Goal: Task Accomplishment & Management: Complete application form

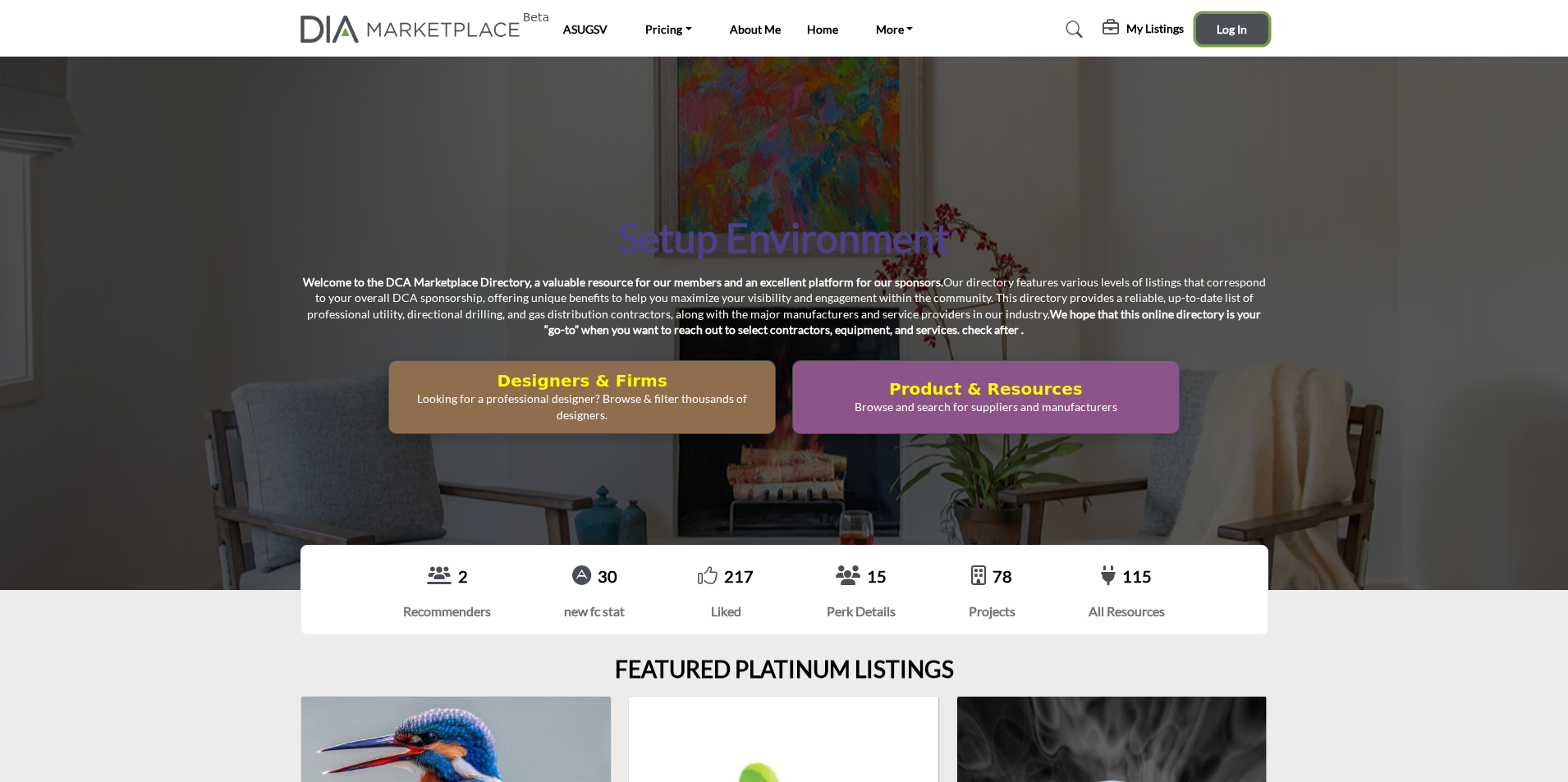
click at [1228, 32] on span "Log In" at bounding box center [1232, 29] width 30 height 14
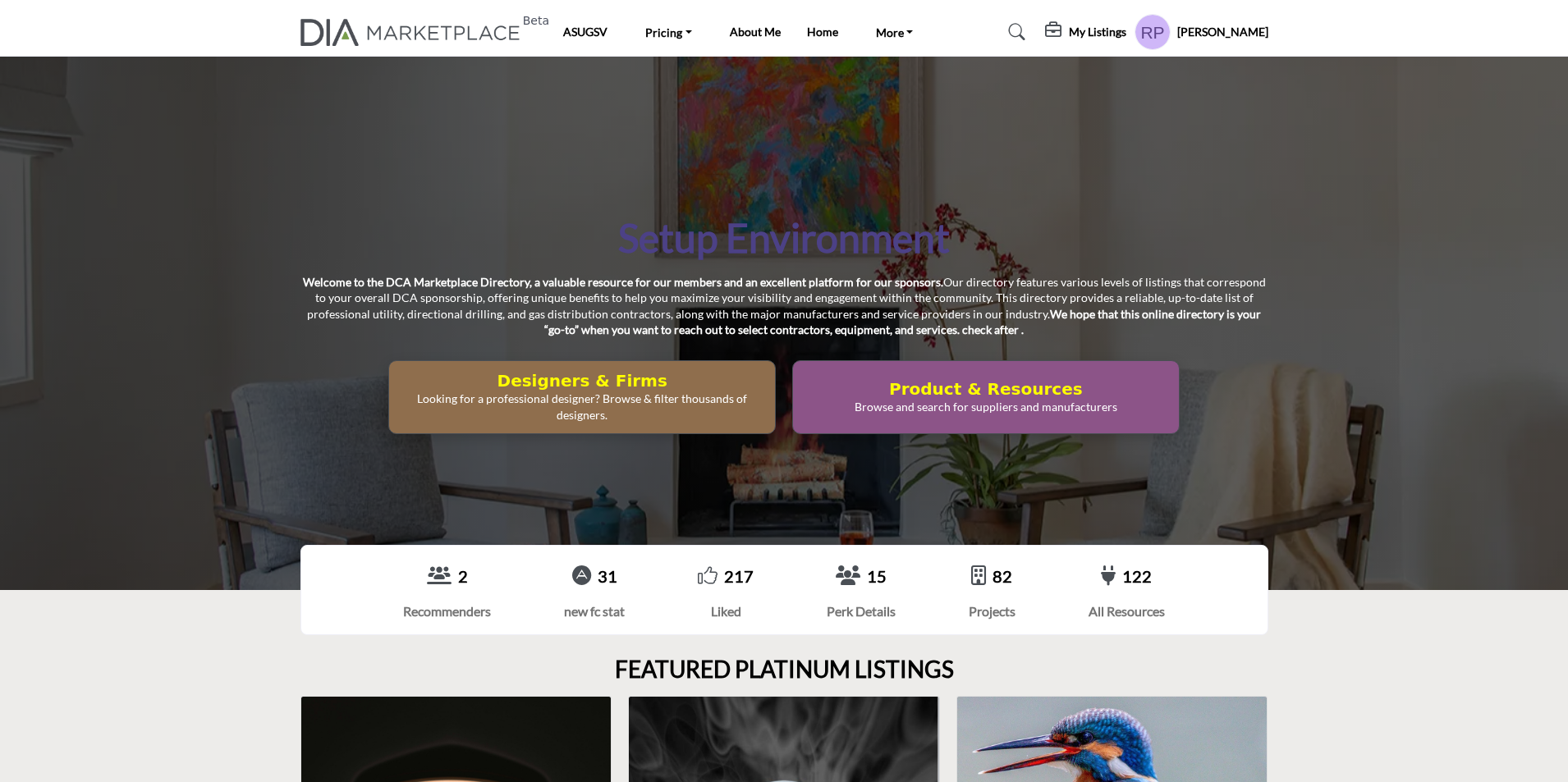
click at [770, 379] on h2 "Product & Resources" at bounding box center [582, 381] width 376 height 19
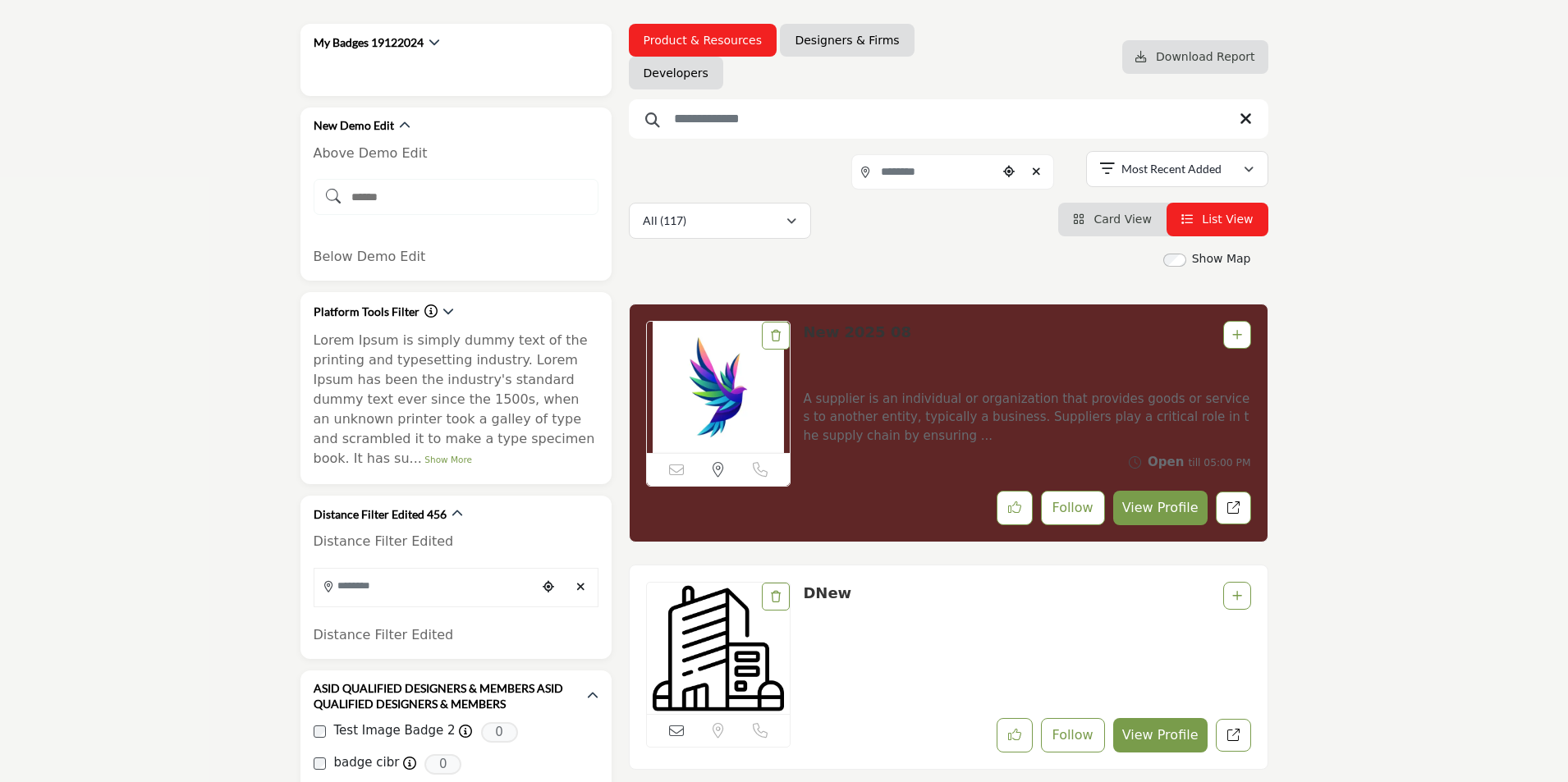
scroll to position [164, 0]
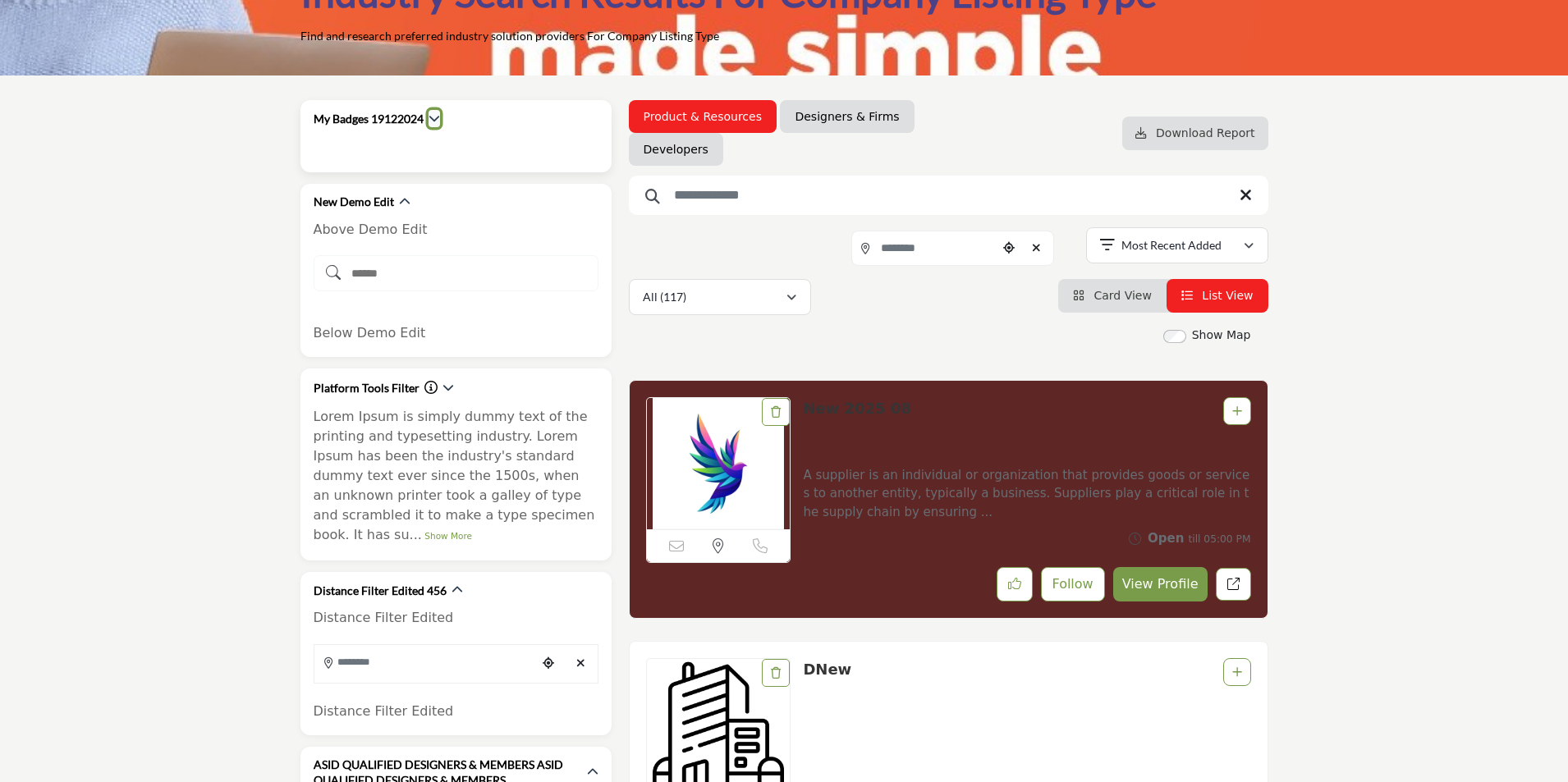
click at [437, 123] on icon "button" at bounding box center [434, 118] width 11 height 11
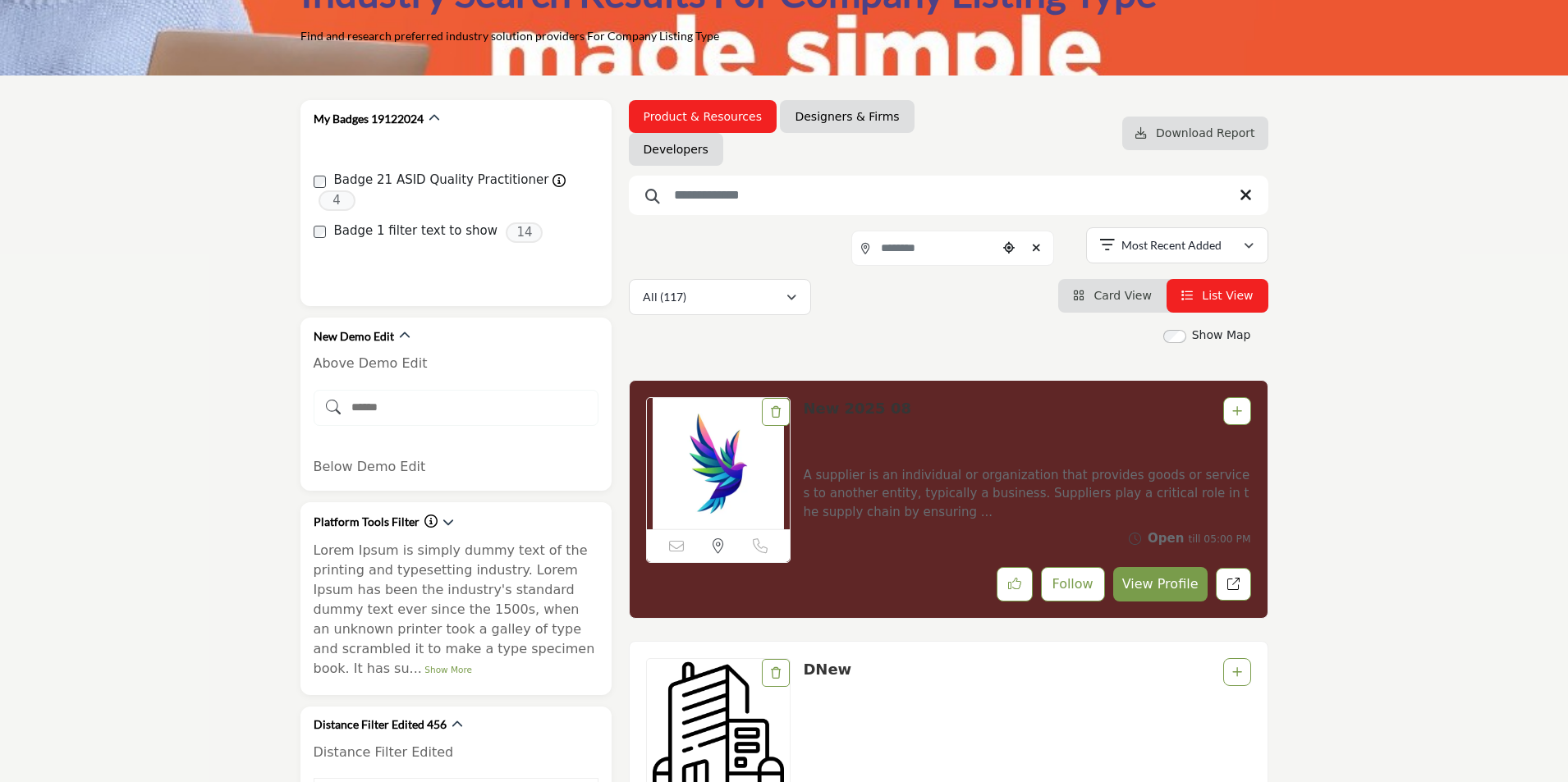
click at [854, 405] on link "New 2025 08" at bounding box center [857, 408] width 108 height 18
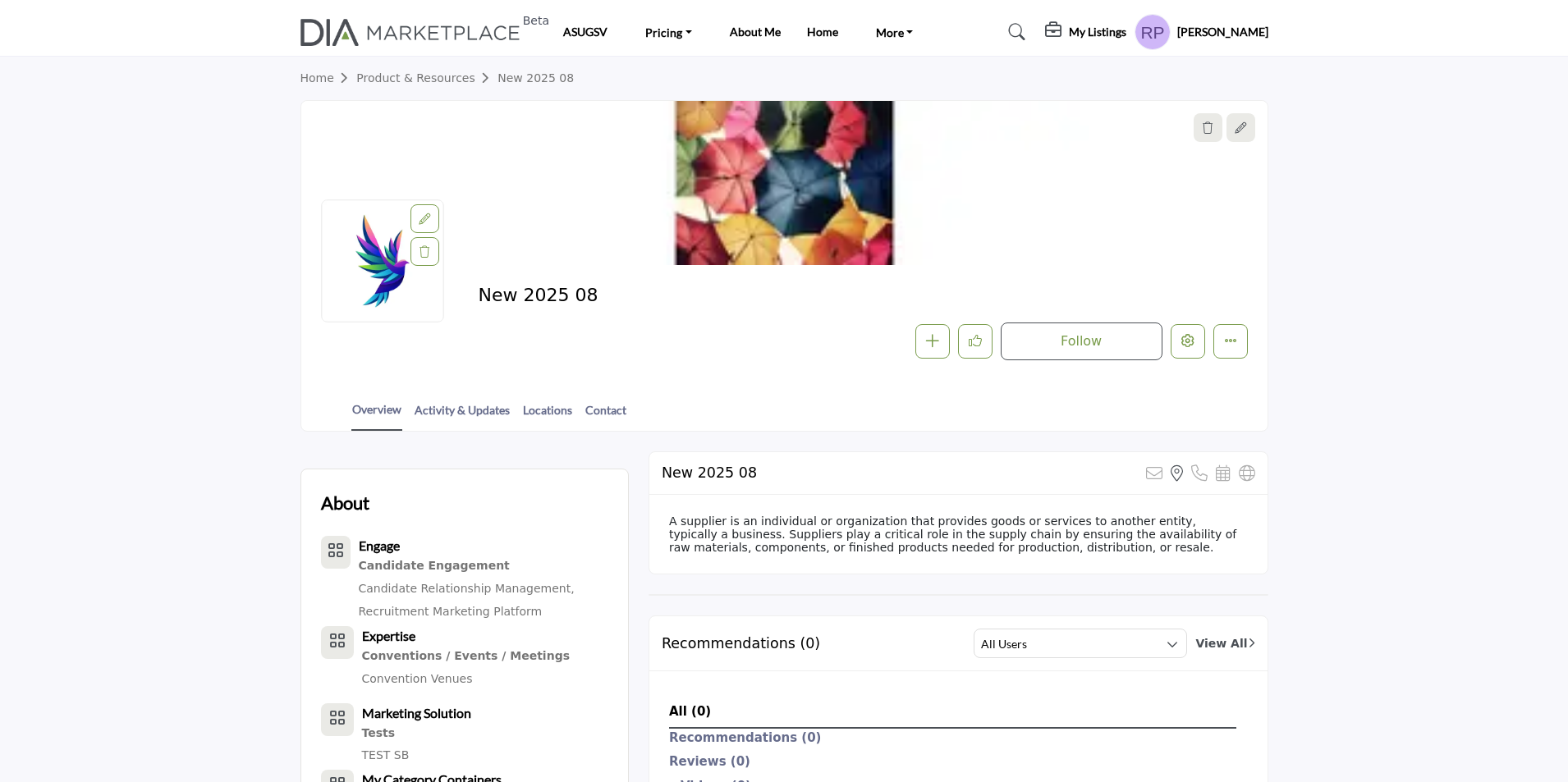
click at [1117, 31] on h5 "My Listings" at bounding box center [1097, 32] width 57 height 15
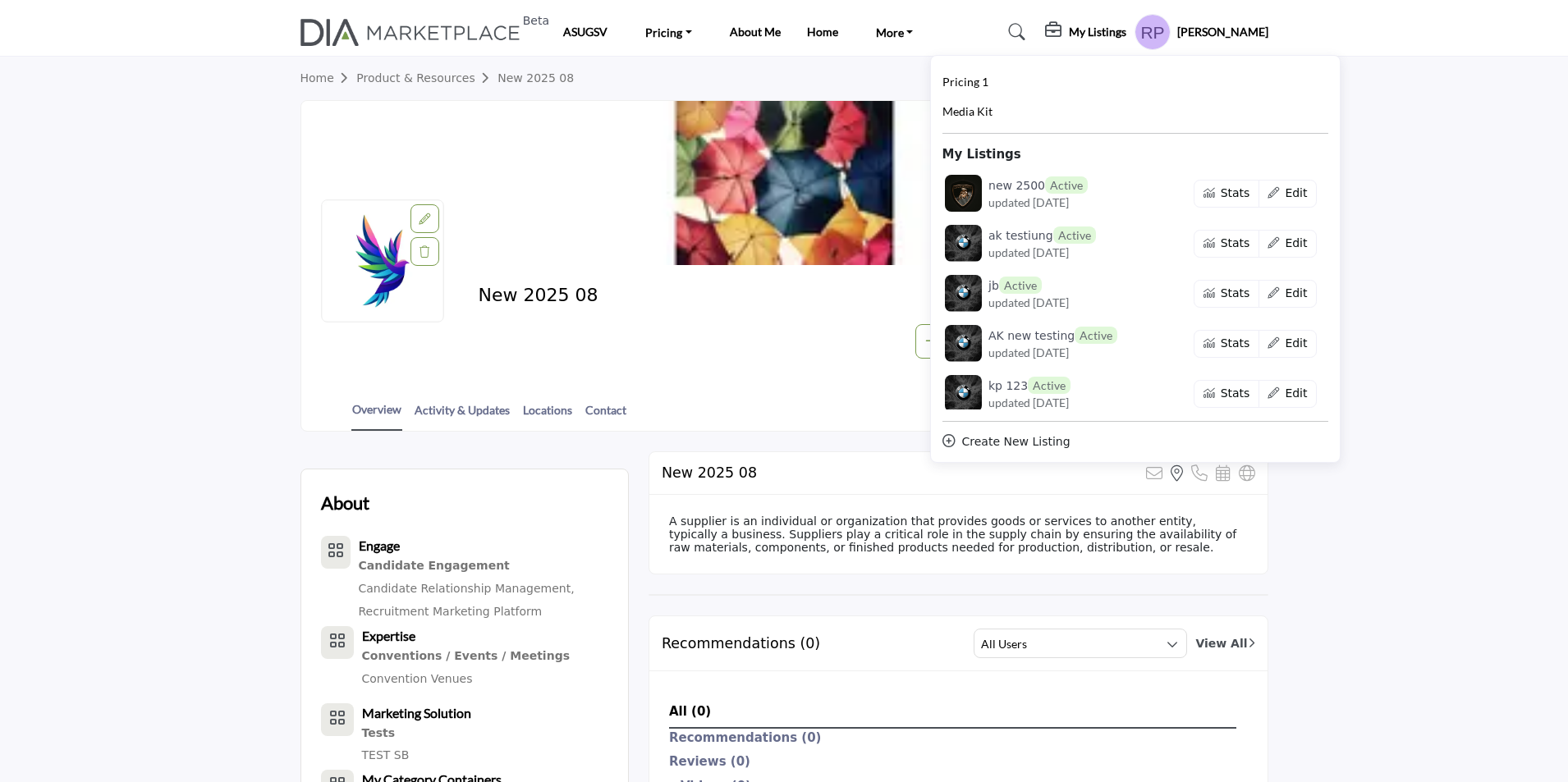
click at [1045, 443] on div "Create New Listing" at bounding box center [1136, 443] width 386 height 18
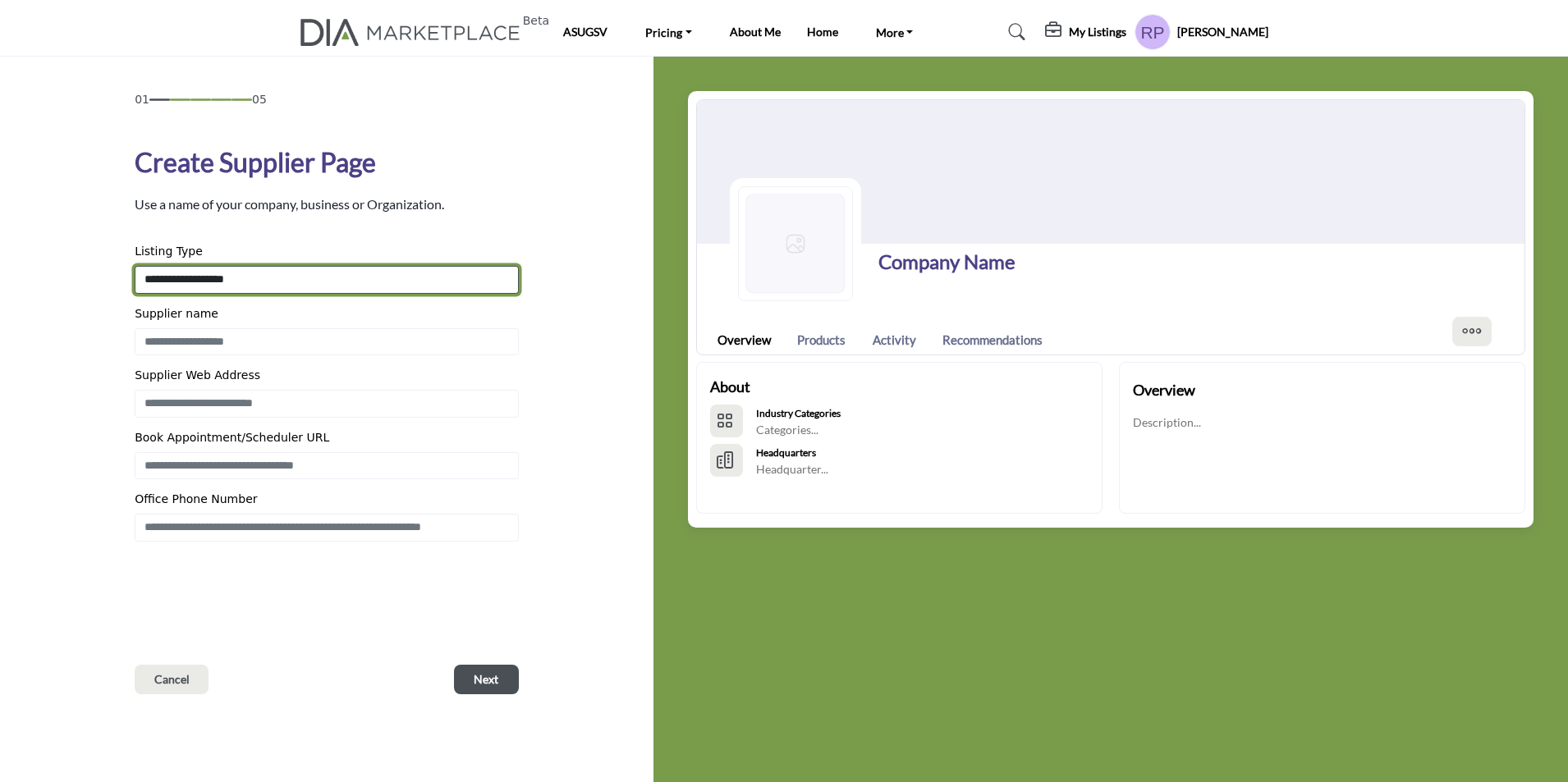
click at [265, 282] on select "**********" at bounding box center [327, 280] width 385 height 28
click at [280, 279] on select "**********" at bounding box center [327, 280] width 385 height 28
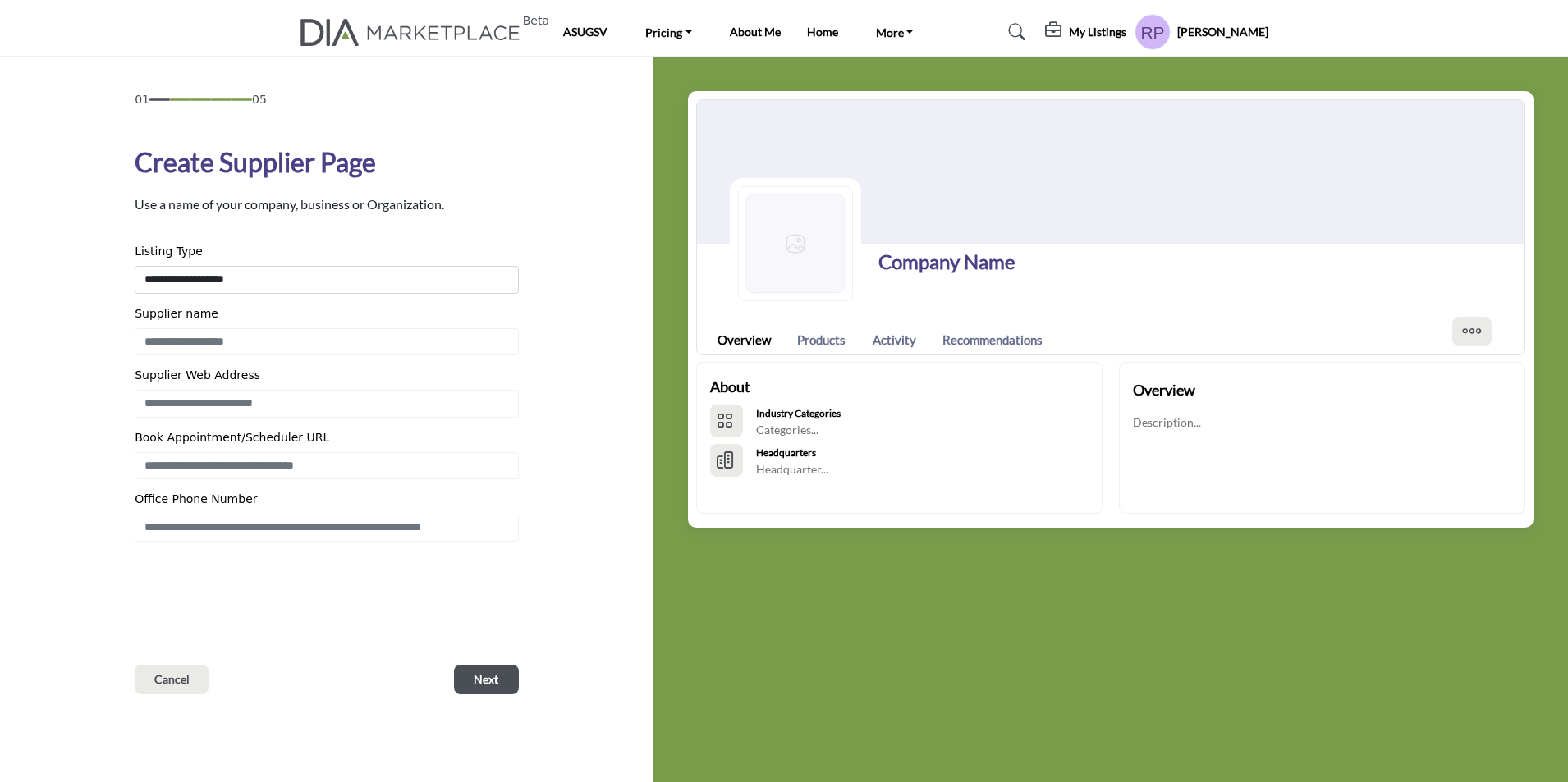
click at [1171, 33] on profile-featured-5b1cbef3-cb77-4ba5-92de-570dc196ff6b "Show hide supplier dropdown" at bounding box center [1153, 32] width 36 height 36
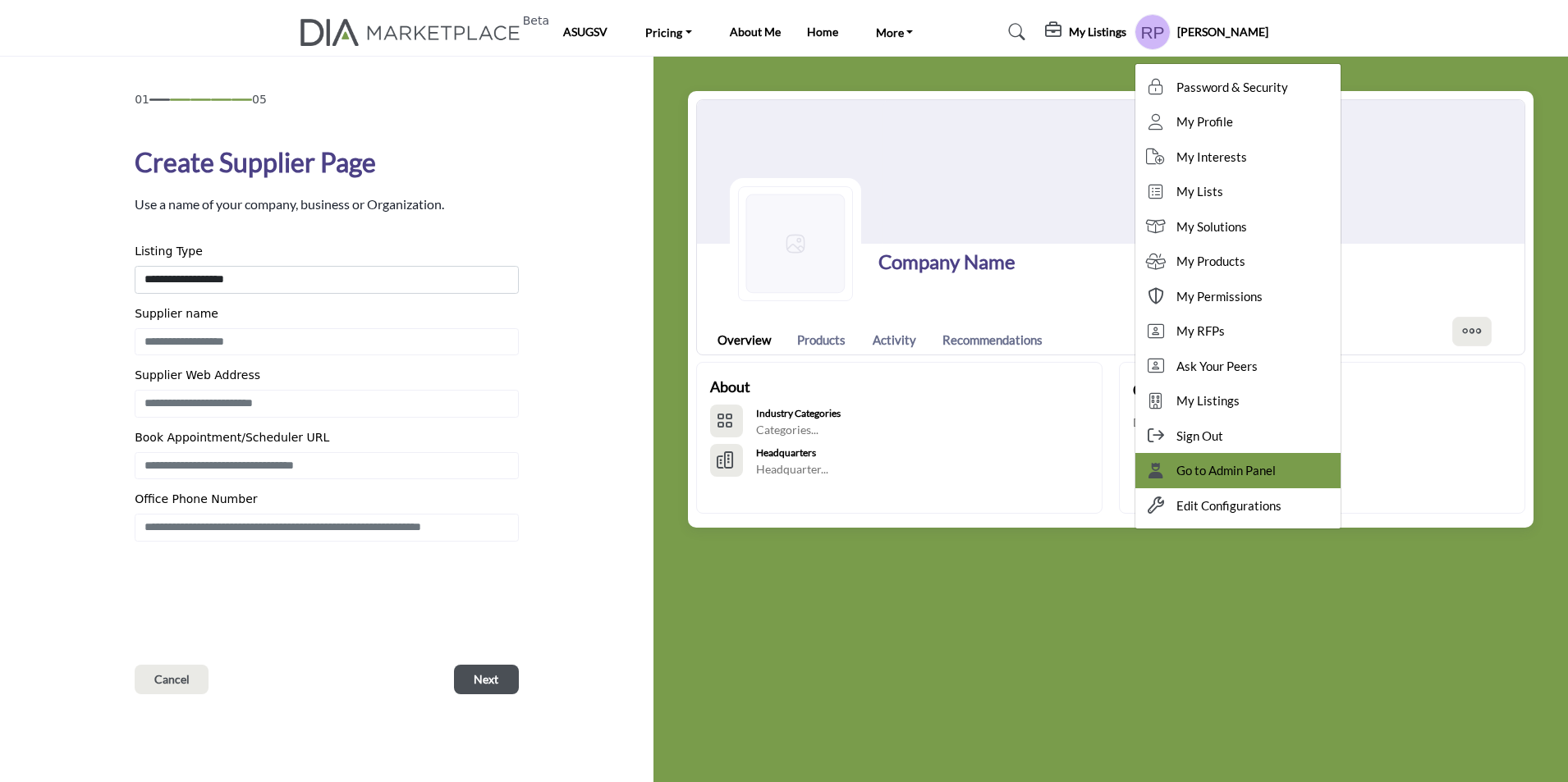
click at [1259, 470] on span "Go to Admin Panel" at bounding box center [1226, 470] width 100 height 19
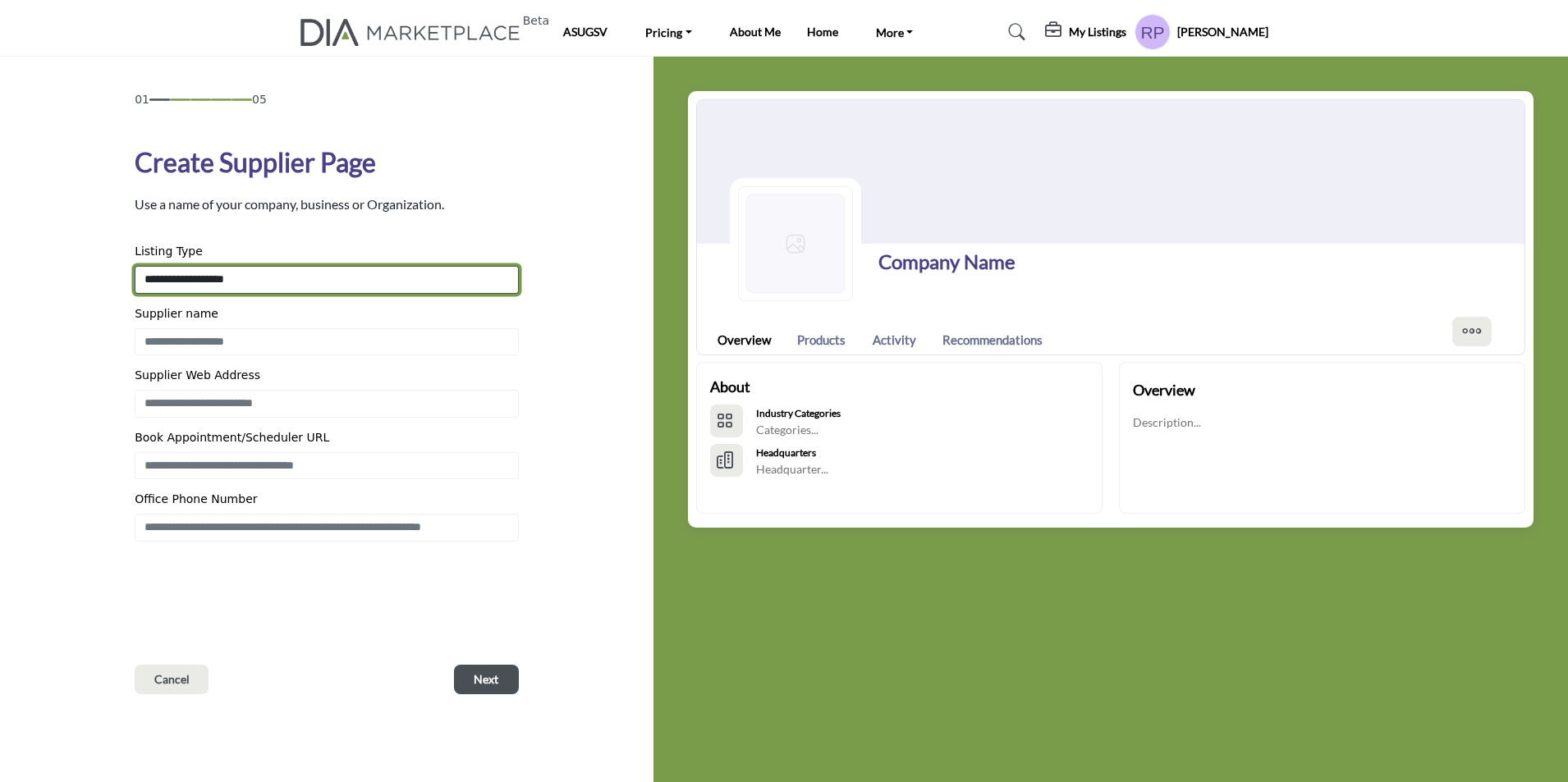
click at [260, 280] on select "**********" at bounding box center [327, 280] width 385 height 28
click at [259, 277] on select "**********" at bounding box center [327, 280] width 385 height 28
select select "**********"
click at [135, 266] on select "**********" at bounding box center [327, 280] width 385 height 28
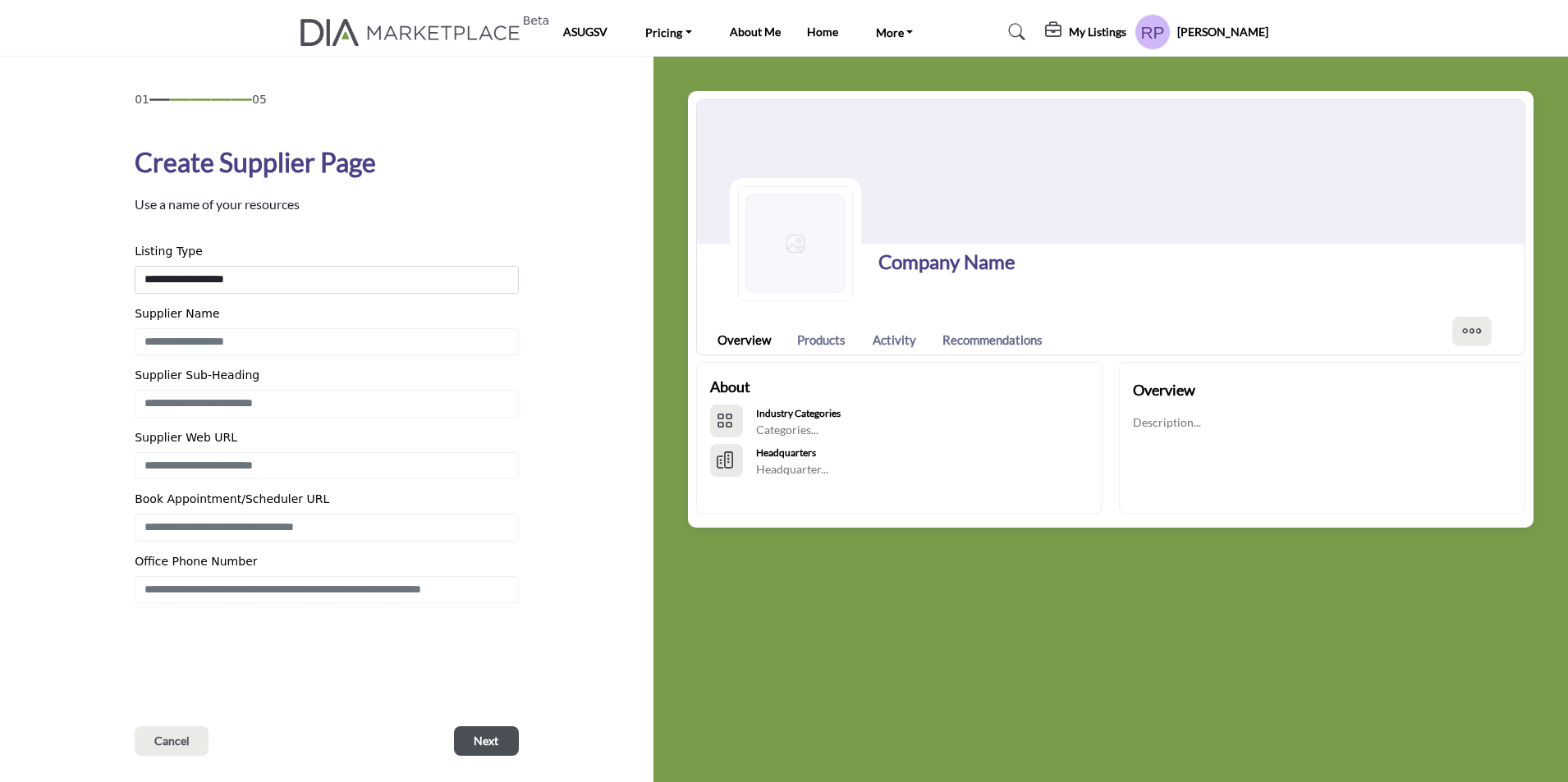
drag, startPoint x: 246, startPoint y: 279, endPoint x: 312, endPoint y: 710, distance: 436.0
click at [312, 710] on div "**********" at bounding box center [327, 423] width 385 height 665
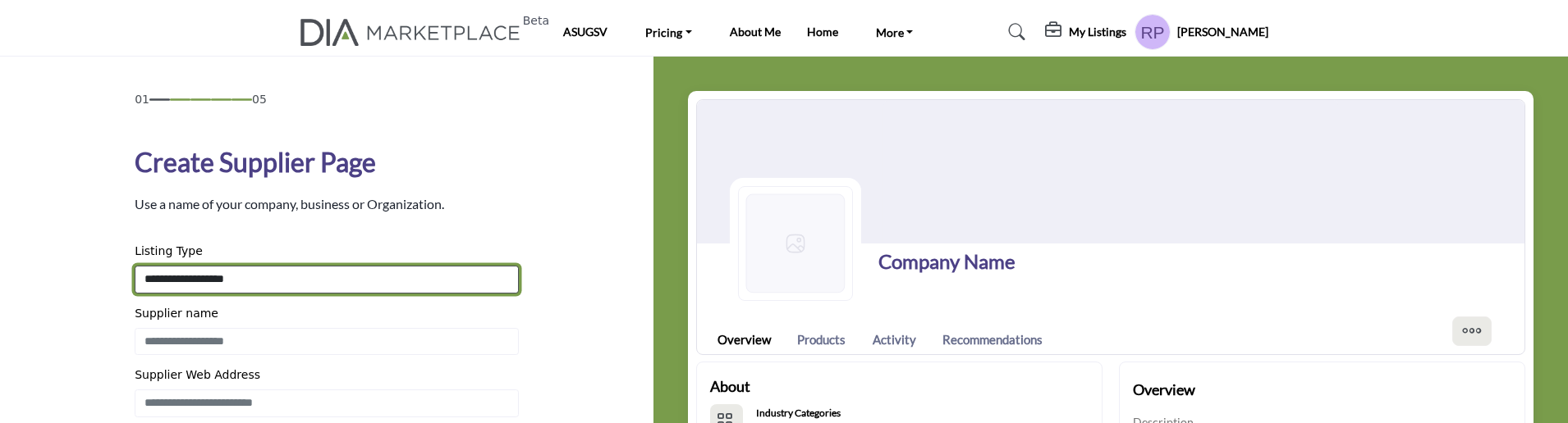
click at [256, 282] on select "**********" at bounding box center [327, 280] width 385 height 28
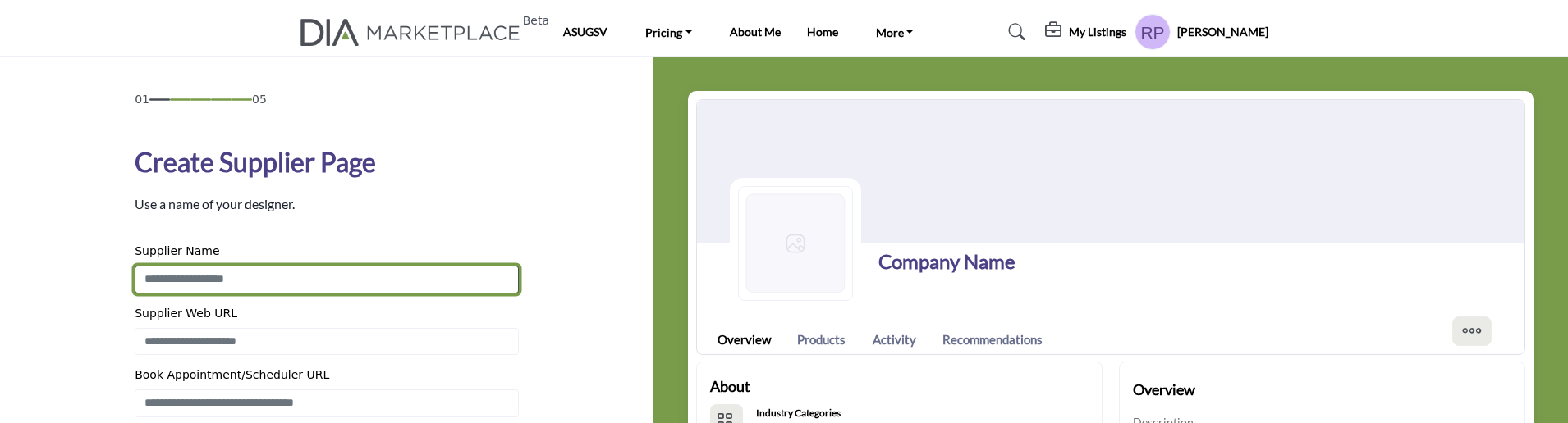
click at [232, 276] on input "Enter Supplier Name" at bounding box center [327, 280] width 385 height 28
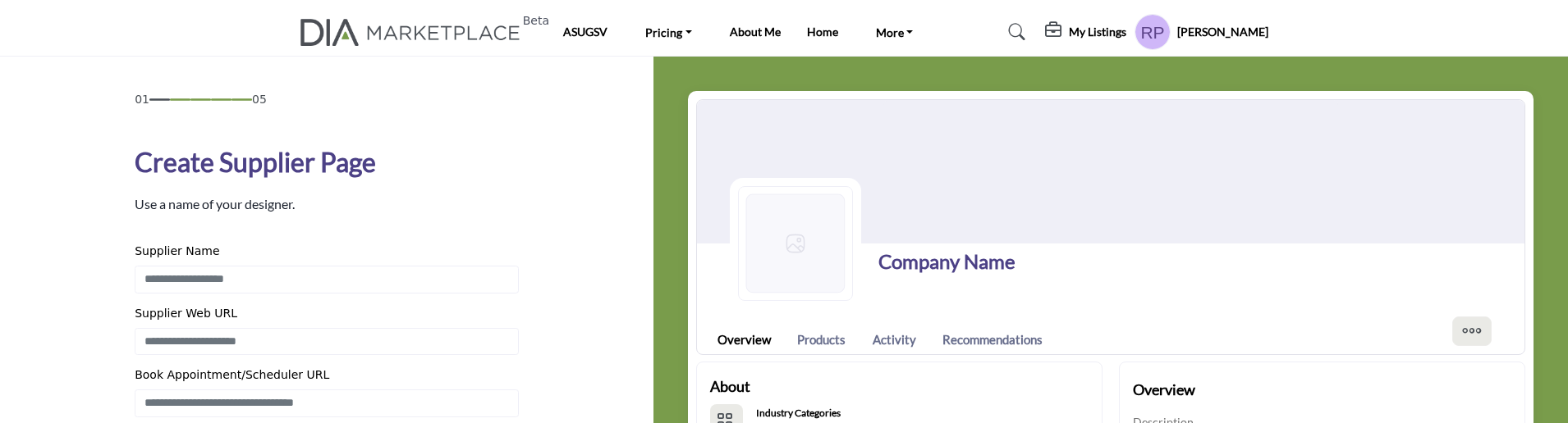
click at [534, 196] on div "01 05 Create Supplier Page Use a name of your designer." at bounding box center [327, 361] width 601 height 541
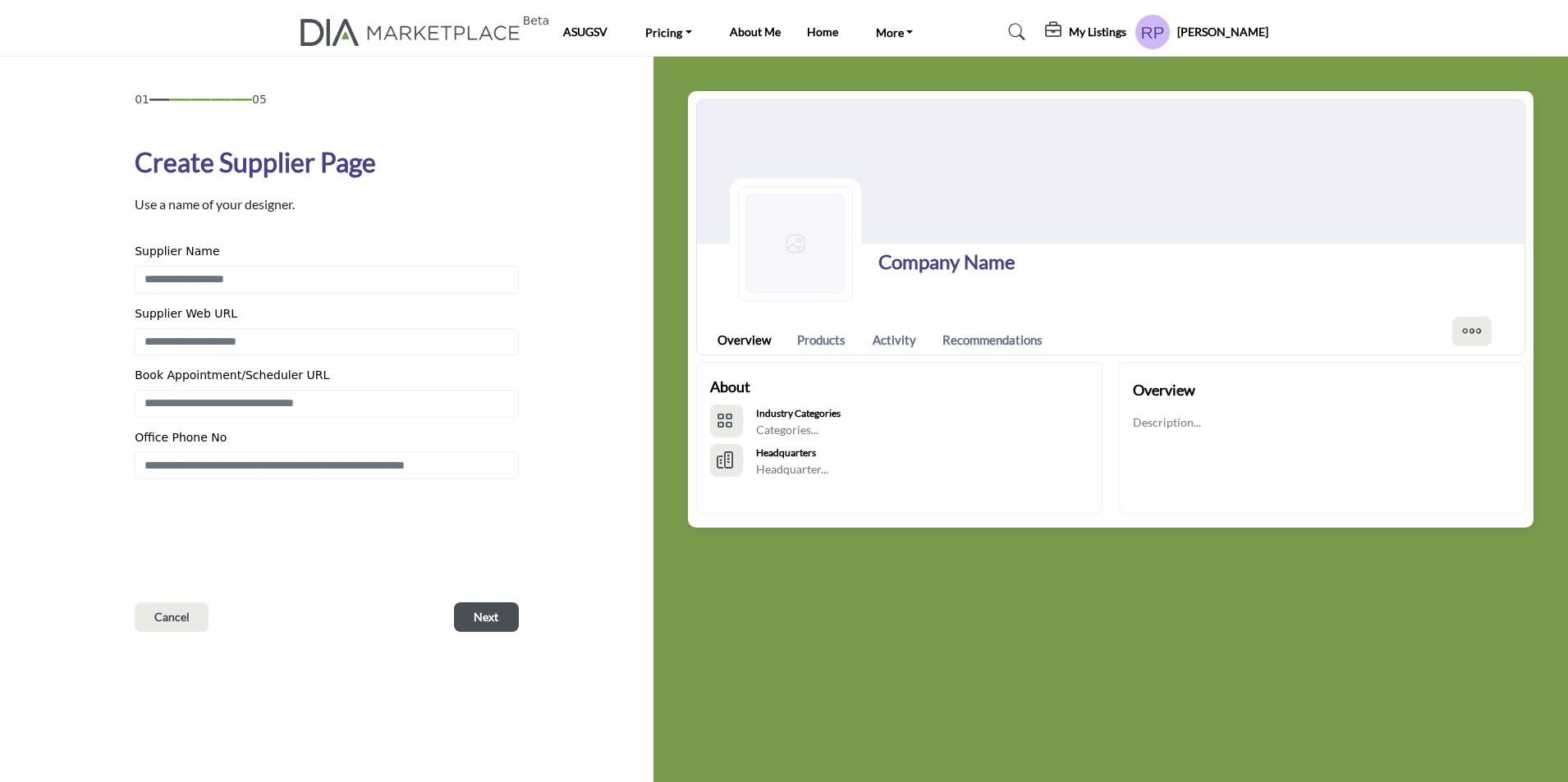
click at [1113, 34] on h5 "My Listings" at bounding box center [1097, 32] width 57 height 15
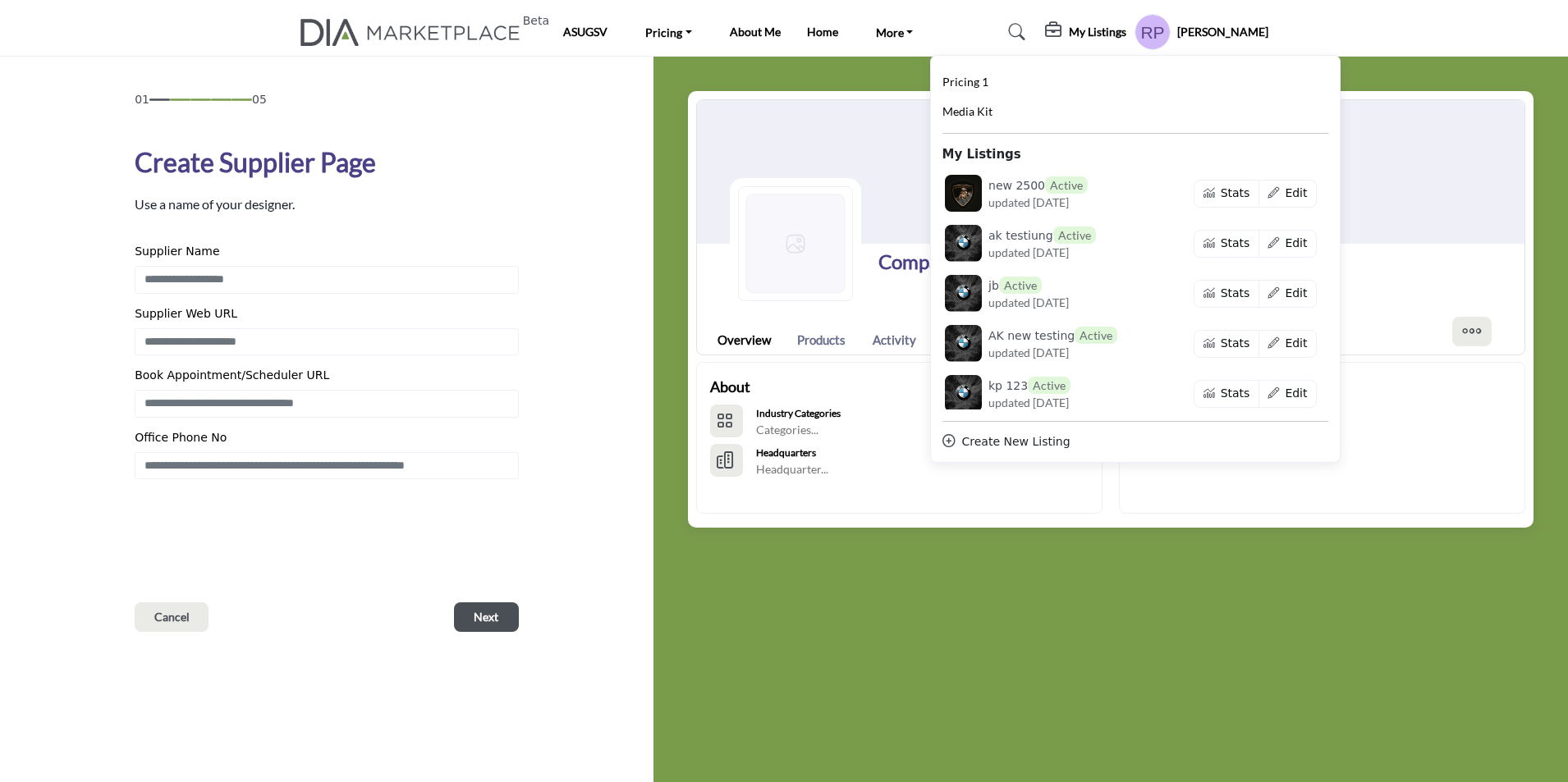
click at [1171, 26] on profile-featured-5b1cbef3-cb77-4ba5-92de-570dc196ff6b "Show hide supplier dropdown" at bounding box center [1153, 32] width 36 height 36
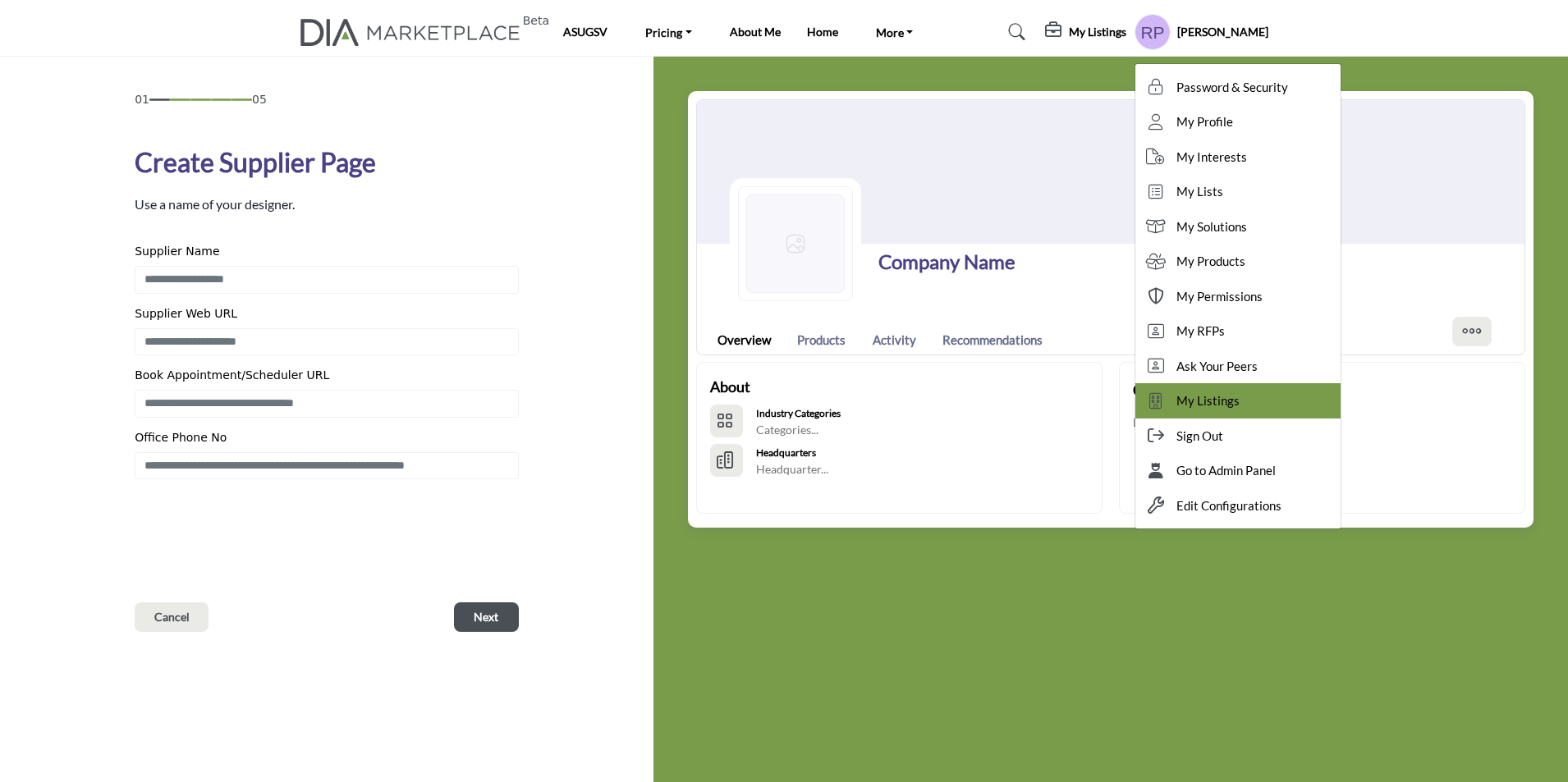
click at [1289, 391] on link "My Listings" at bounding box center [1238, 401] width 205 height 35
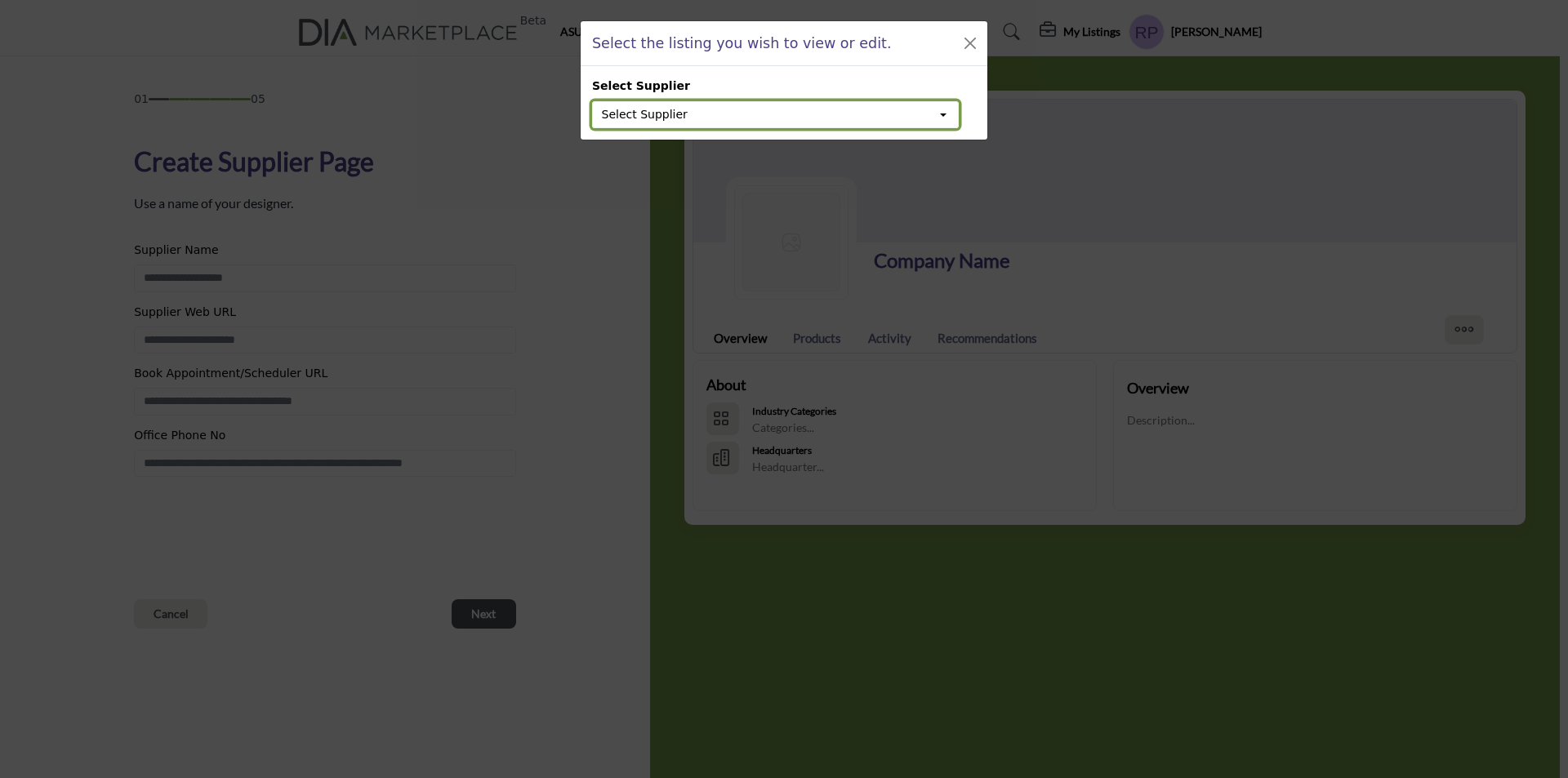
click at [767, 113] on button "Select Supplier" at bounding box center [775, 115] width 367 height 28
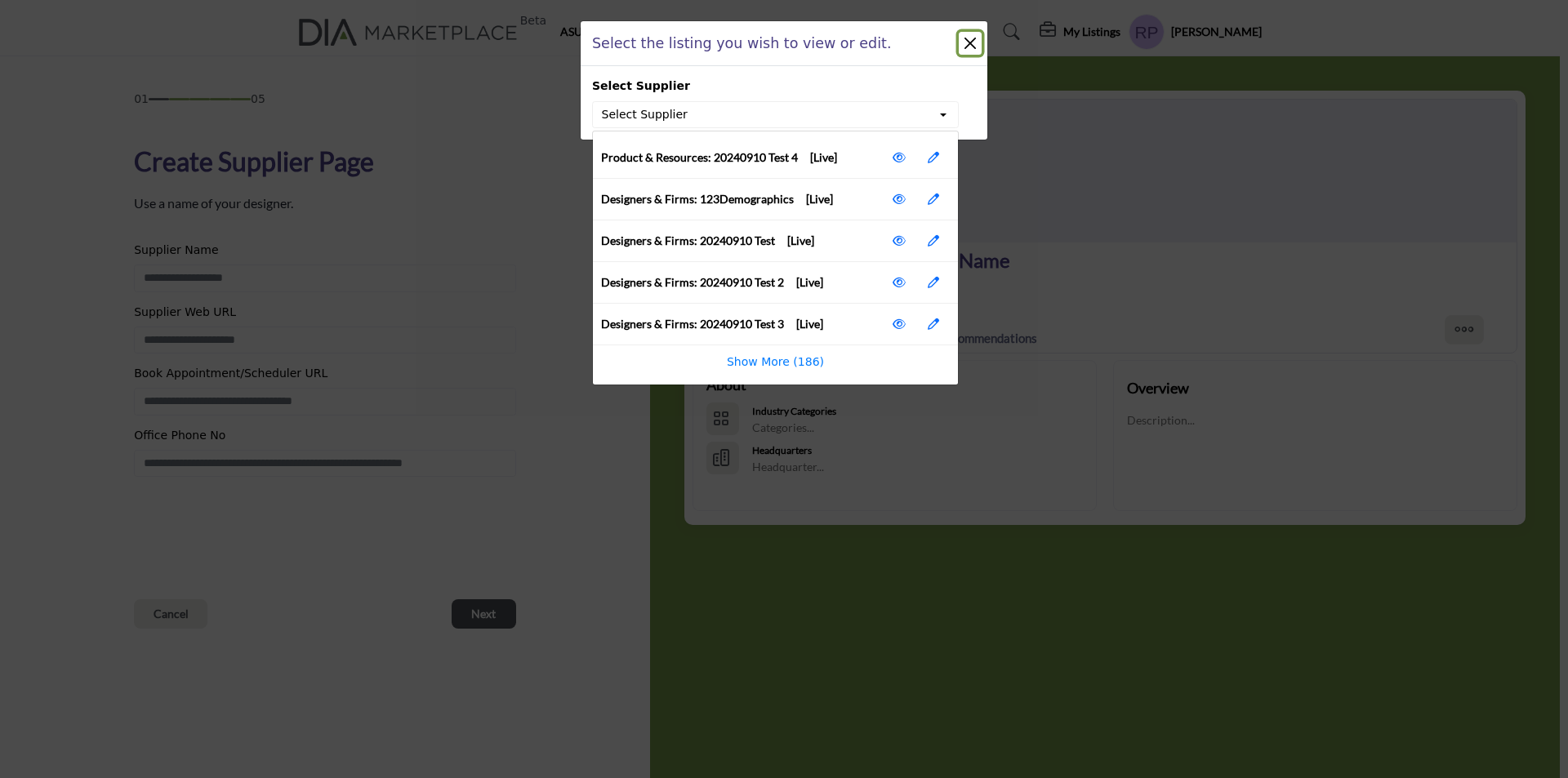
click at [967, 46] on button "Close" at bounding box center [970, 43] width 23 height 23
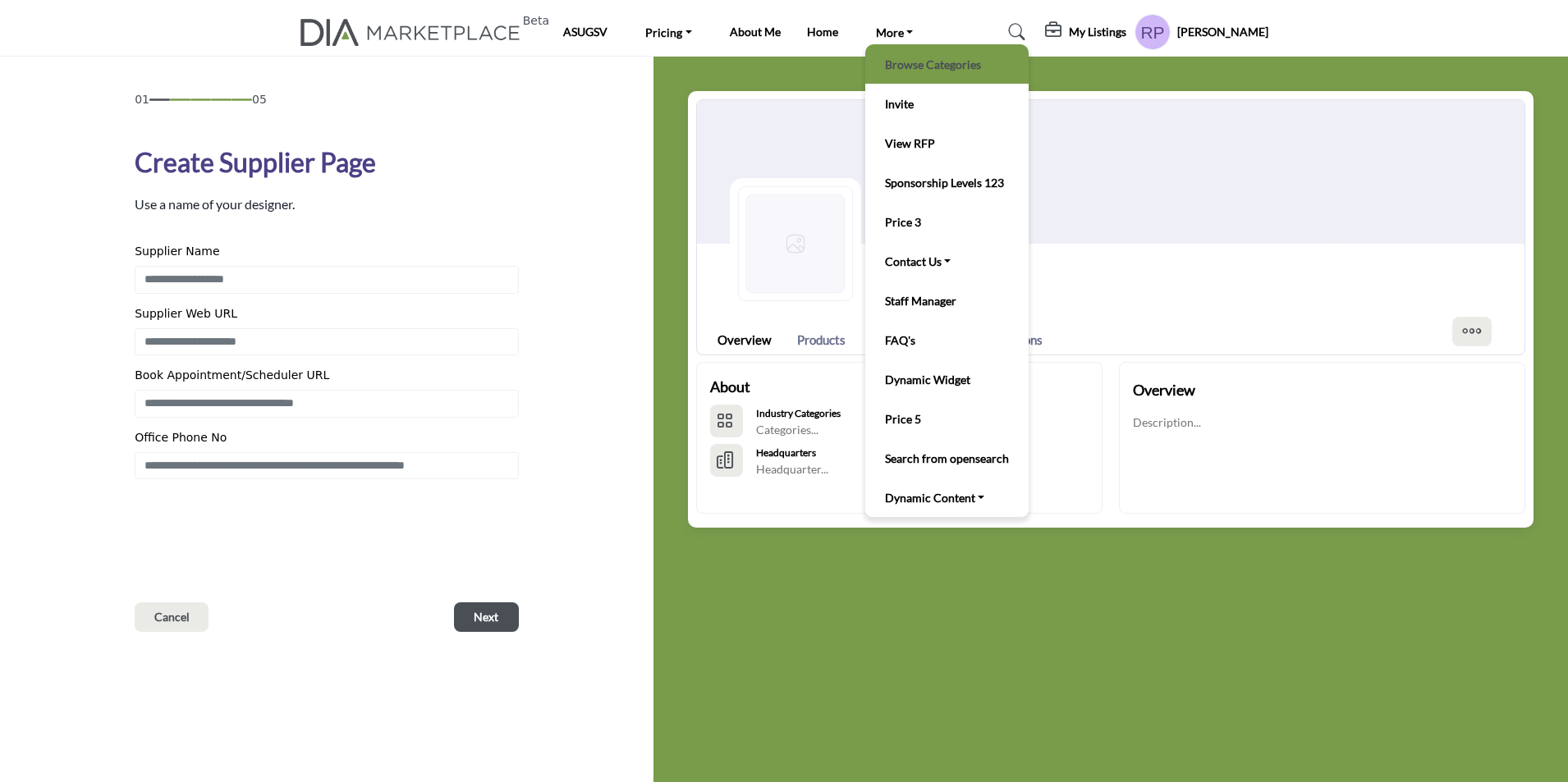
click at [901, 57] on link "Browse Categories" at bounding box center [947, 64] width 147 height 23
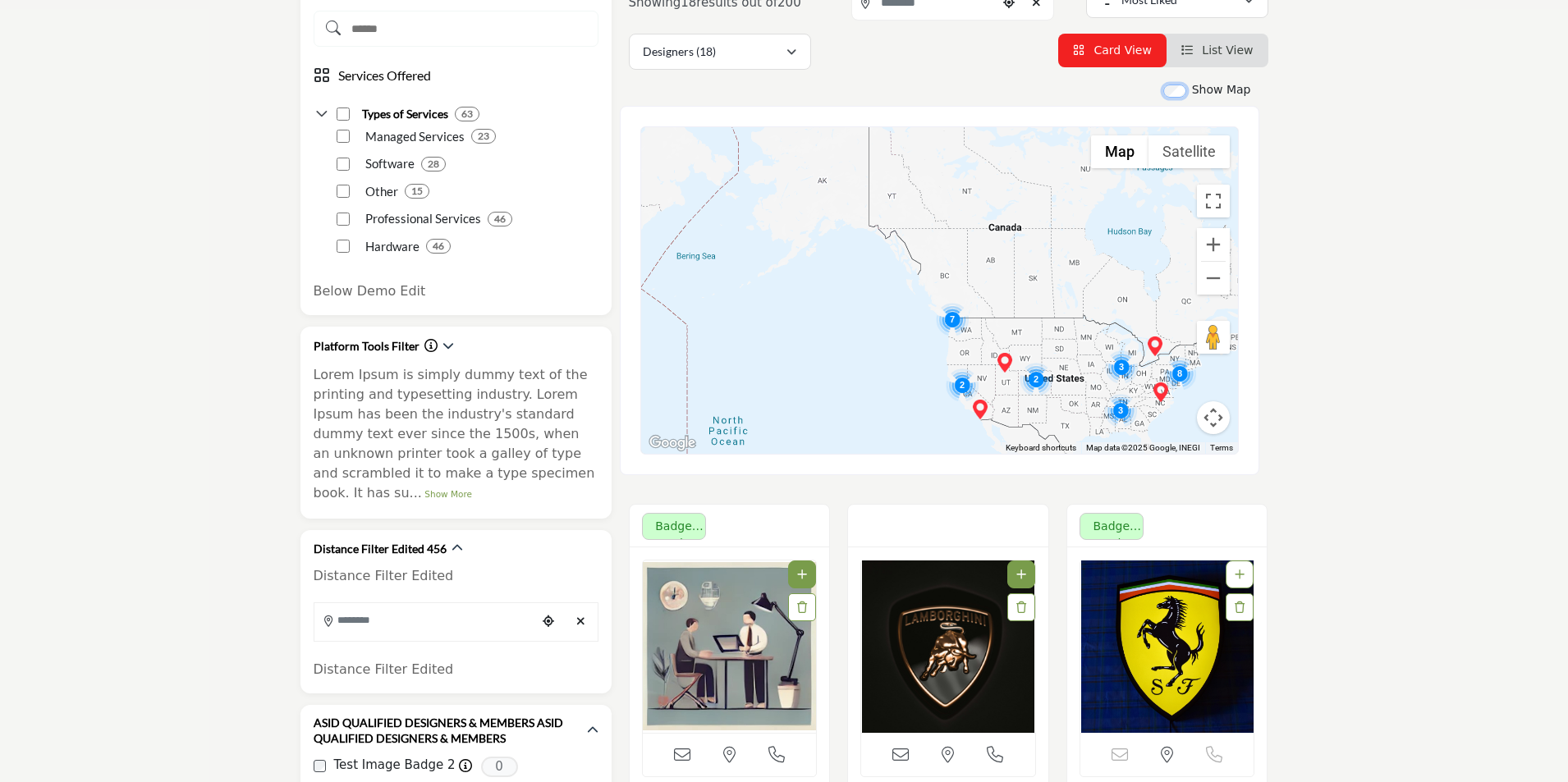
scroll to position [411, 0]
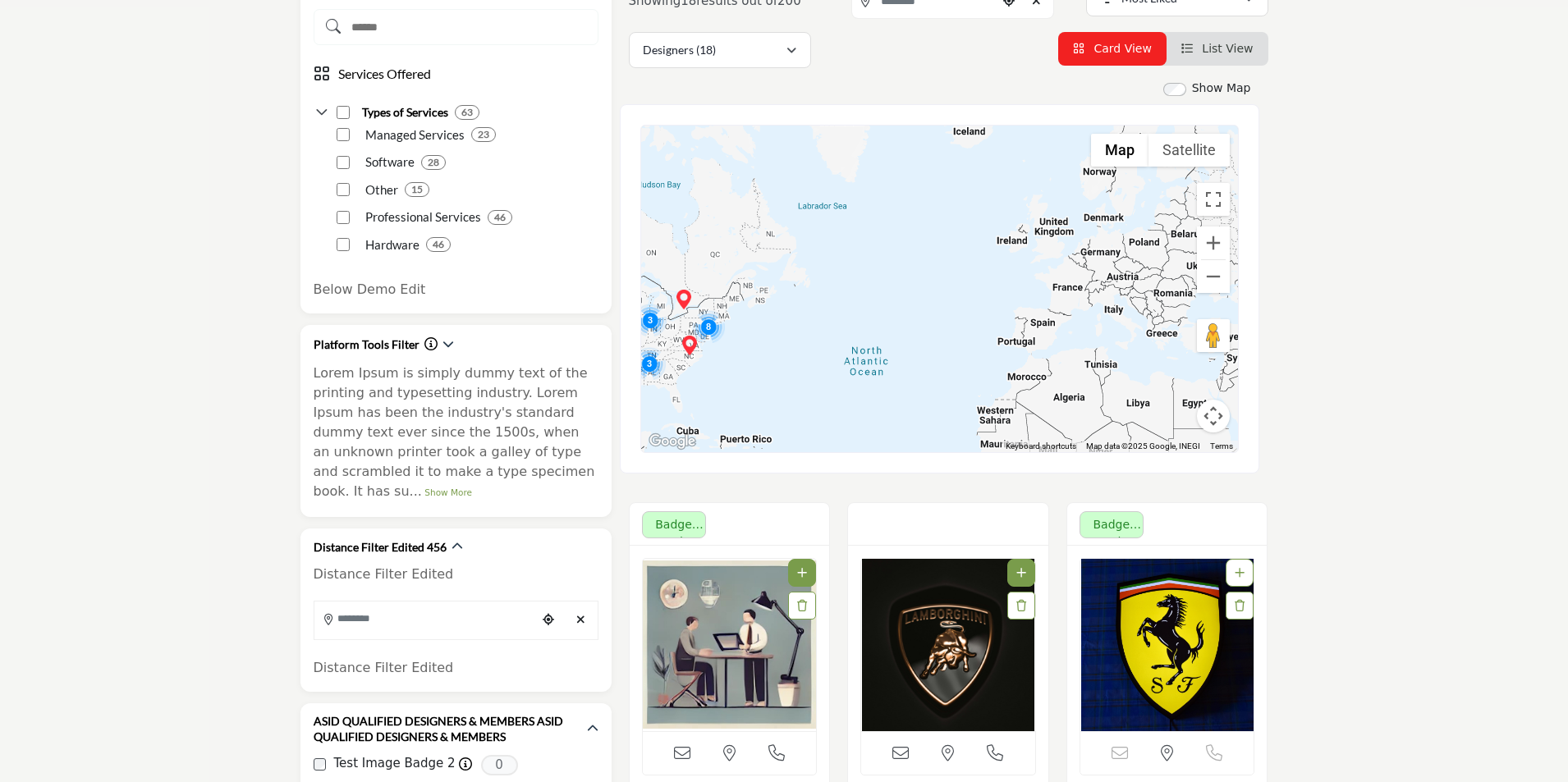
drag, startPoint x: 1124, startPoint y: 340, endPoint x: 648, endPoint y: 296, distance: 478.0
click at [648, 296] on div at bounding box center [939, 288] width 597 height 327
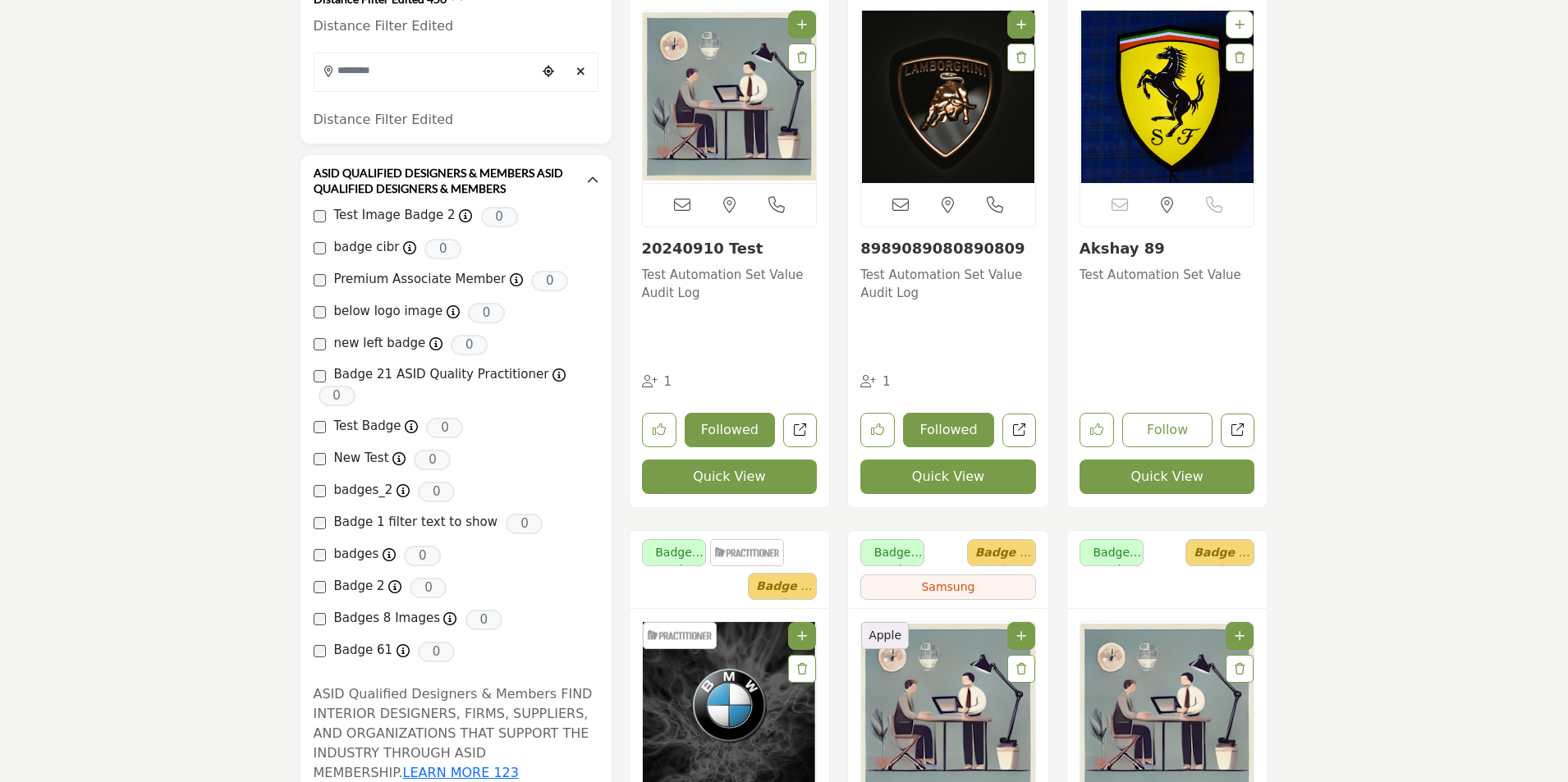
scroll to position [657, 0]
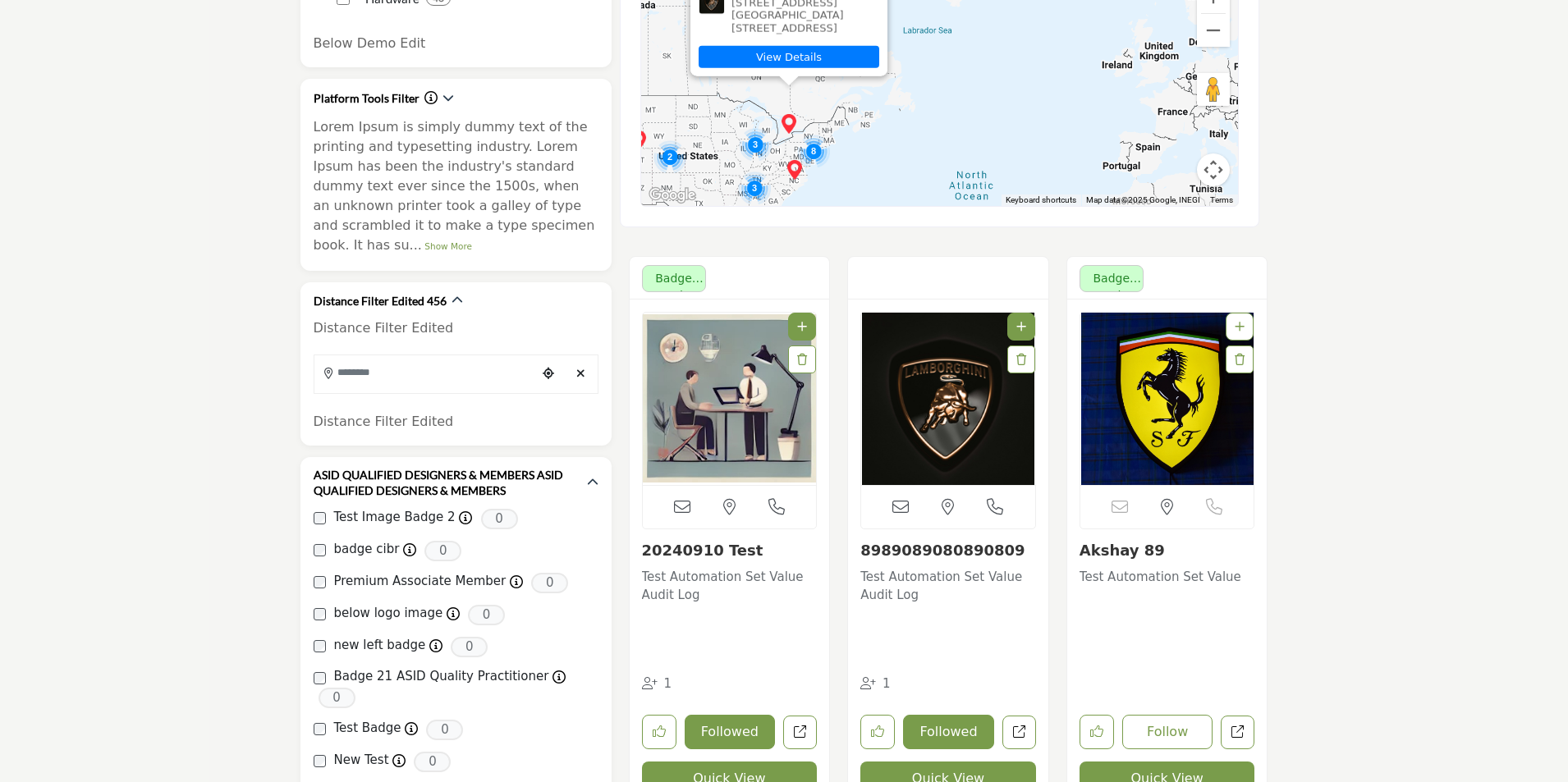
click at [752, 191] on img "Cluster of 3 locations (1 HQ, 2 Branches)\aClick to view companies" at bounding box center [754, 188] width 33 height 33
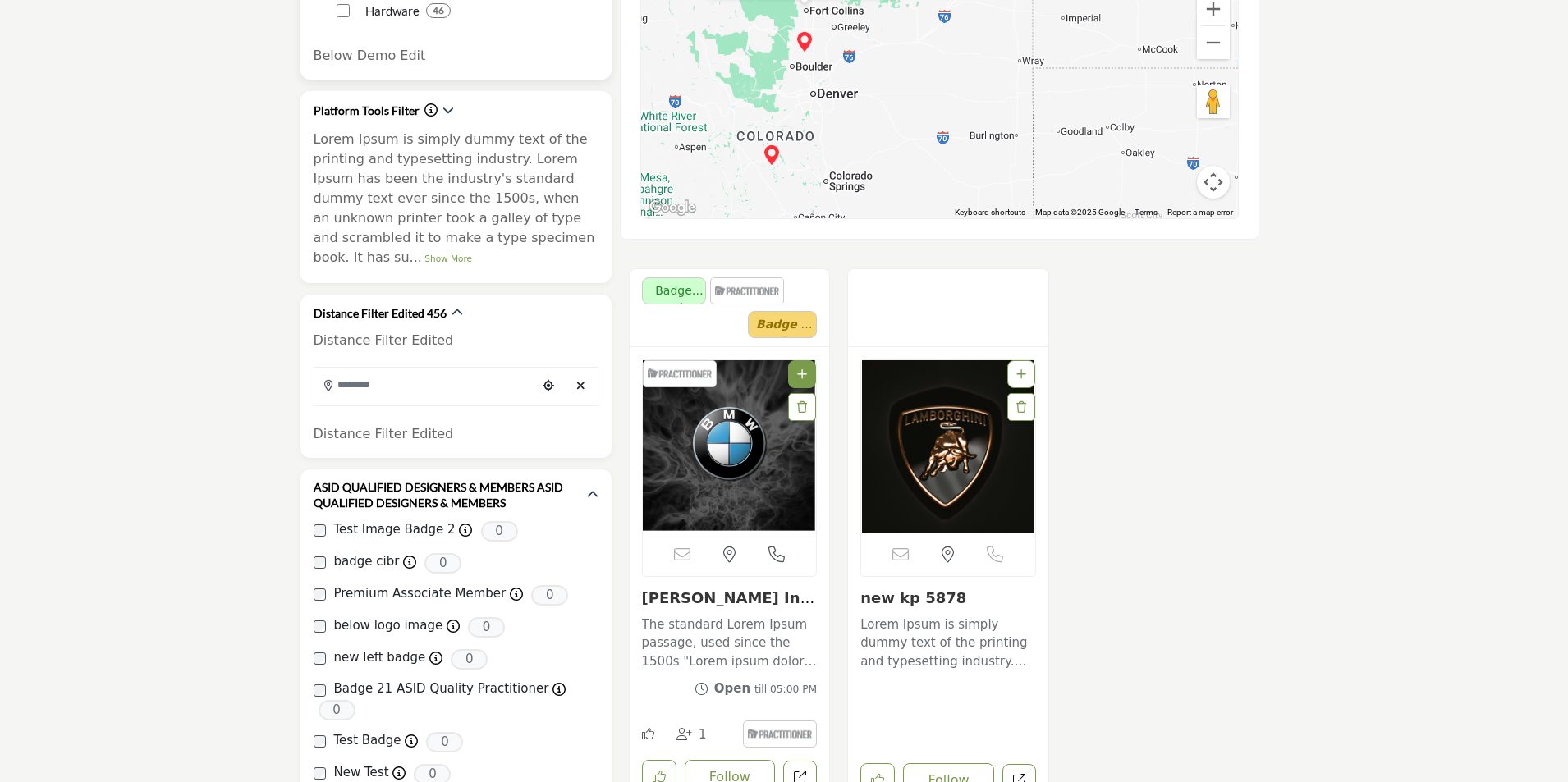
scroll to position [739, 0]
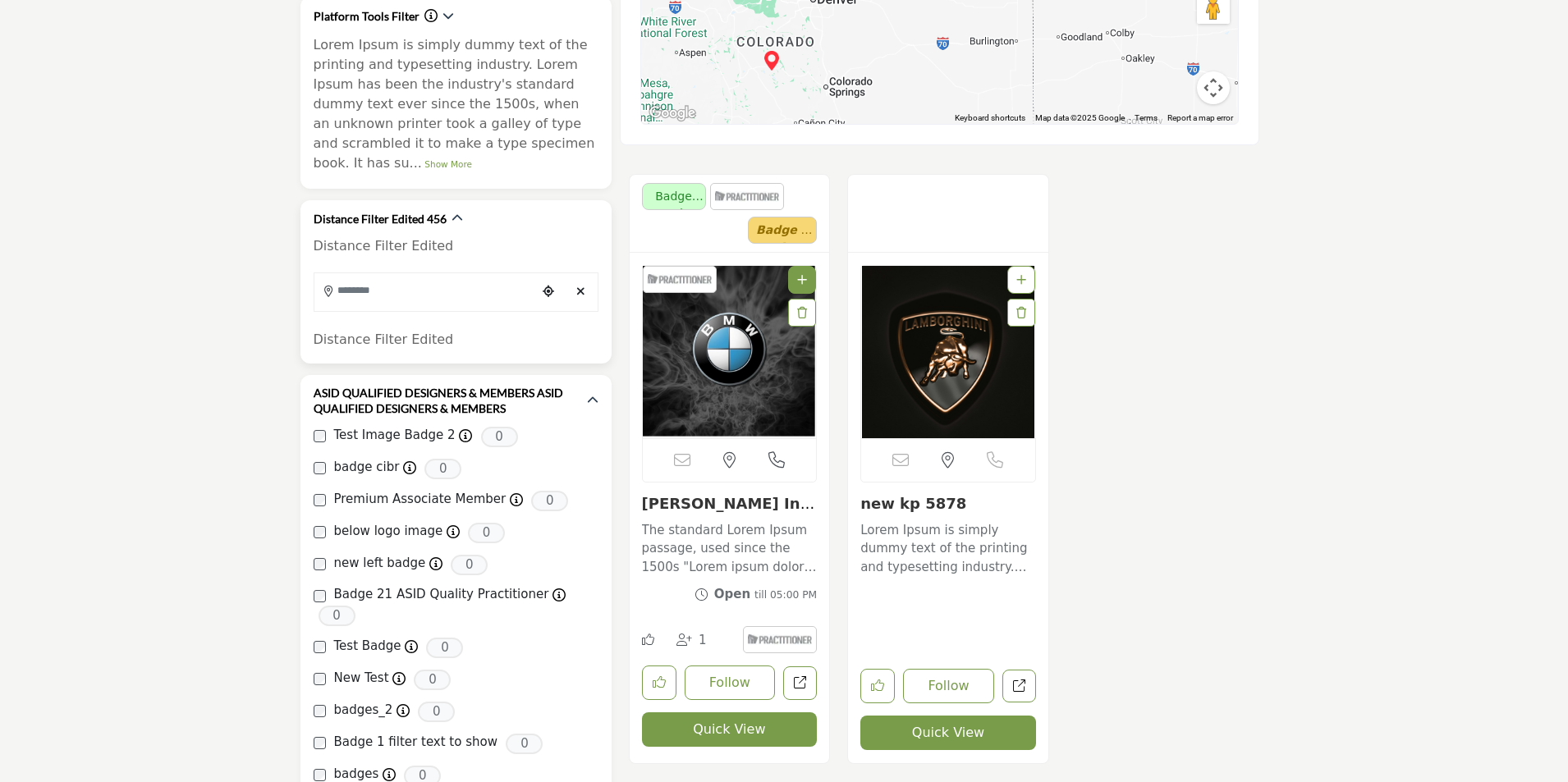
click at [385, 274] on input "Search Location" at bounding box center [425, 290] width 221 height 32
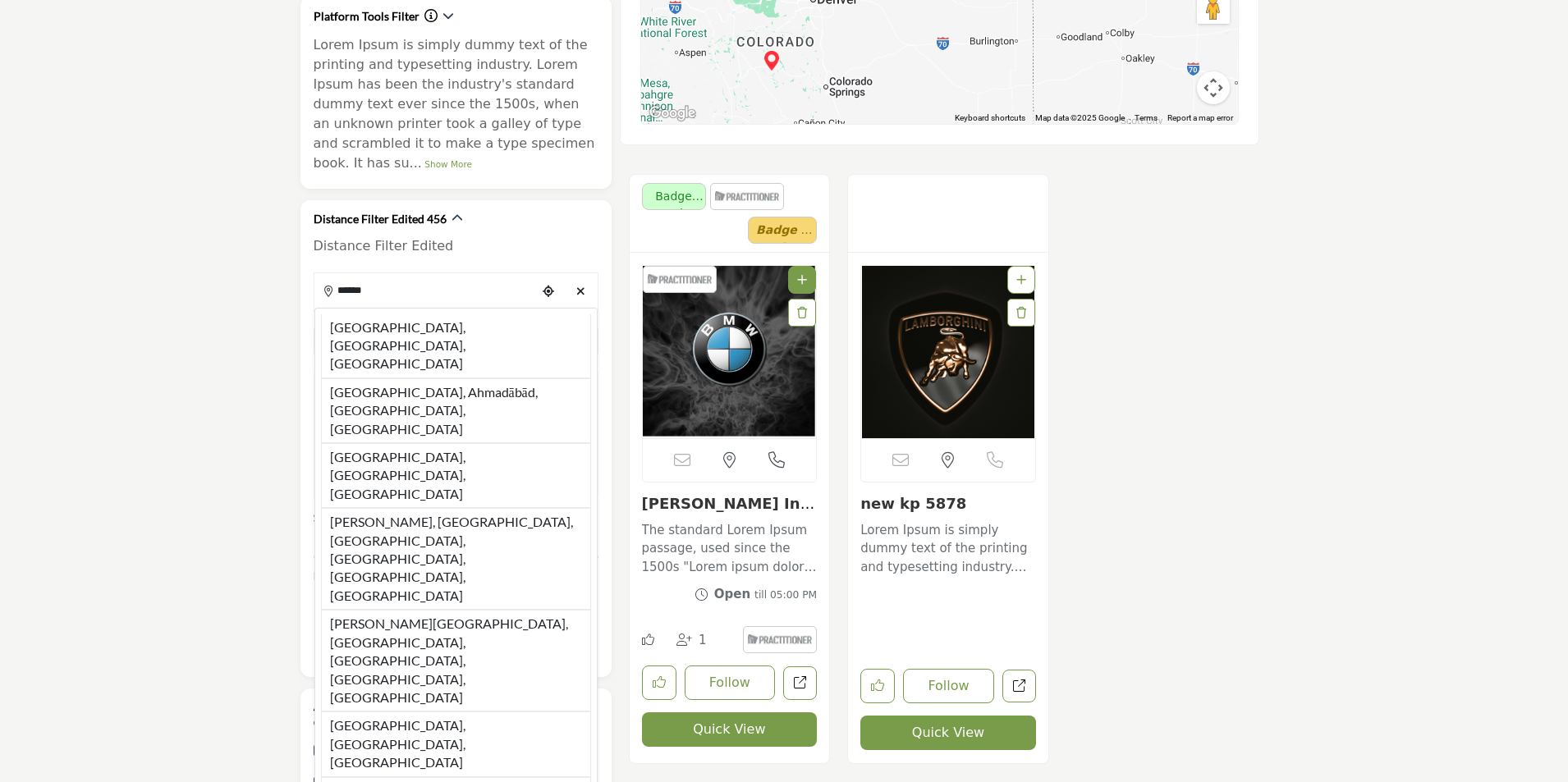
drag, startPoint x: 370, startPoint y: 264, endPoint x: 295, endPoint y: 267, distance: 75.1
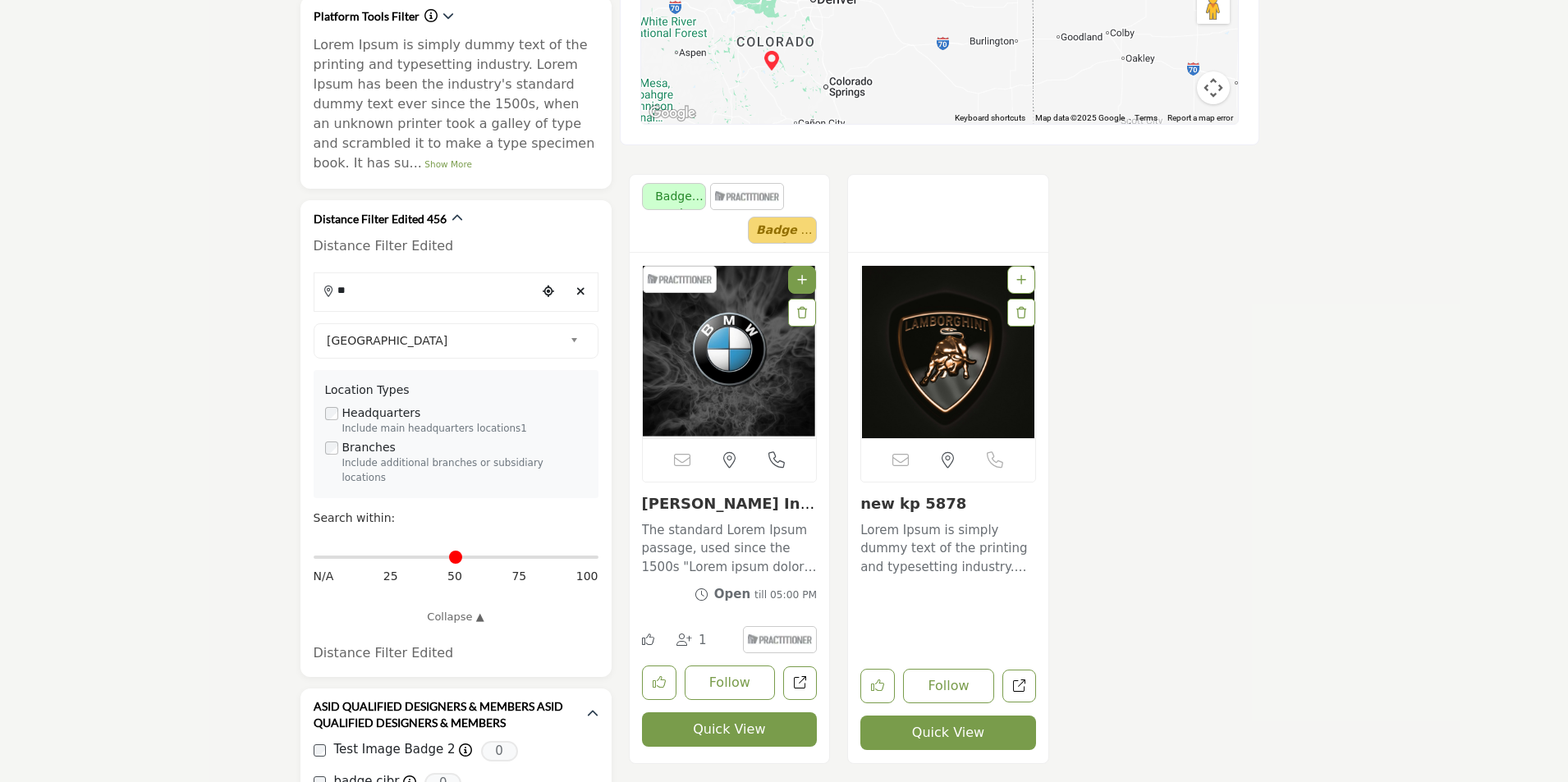
type input "*"
type input "***"
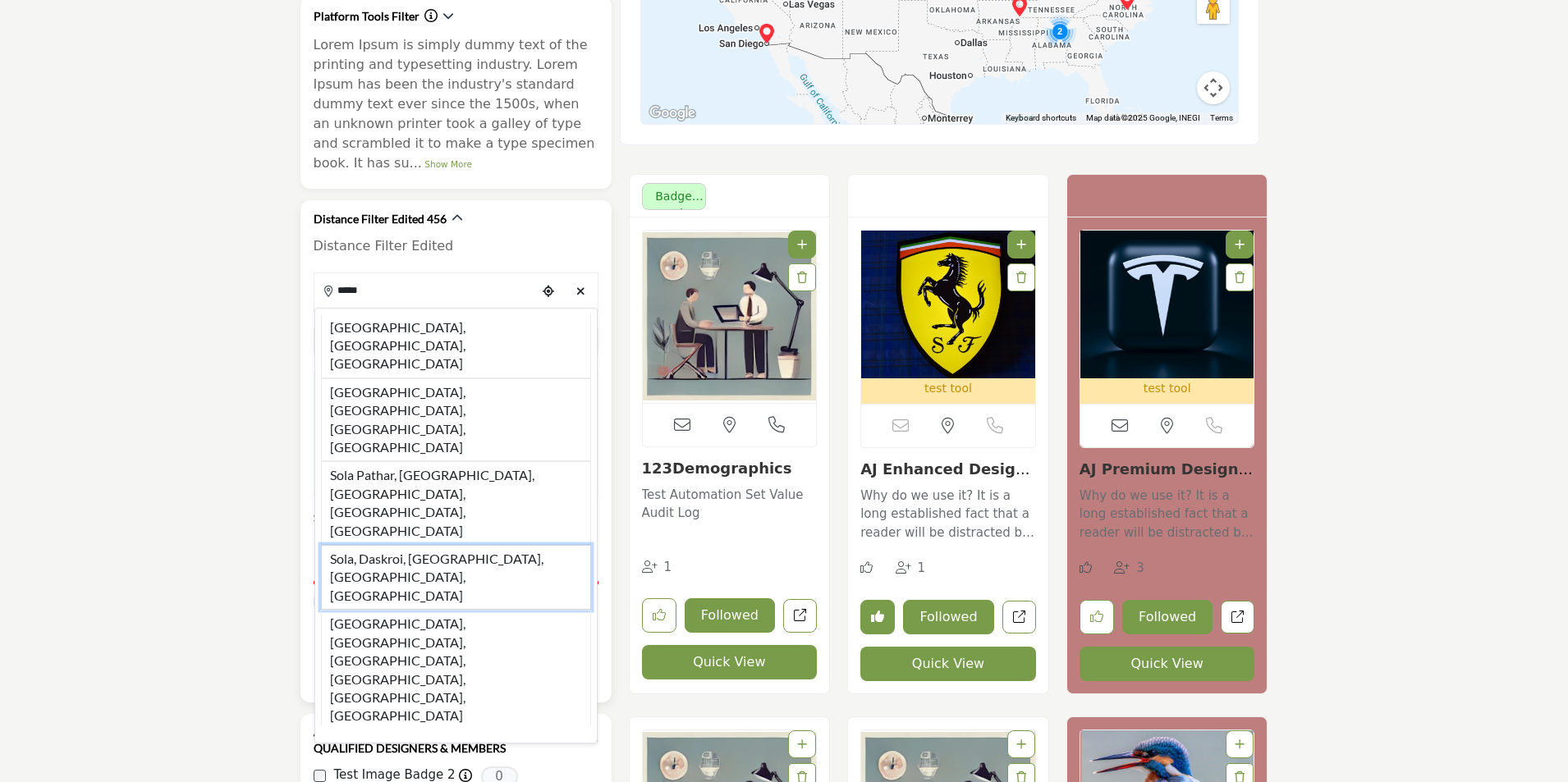
click at [400, 545] on li "Sola, Daskroi, [GEOGRAPHIC_DATA], [GEOGRAPHIC_DATA], [GEOGRAPHIC_DATA]" at bounding box center [456, 577] width 270 height 65
type input "**********"
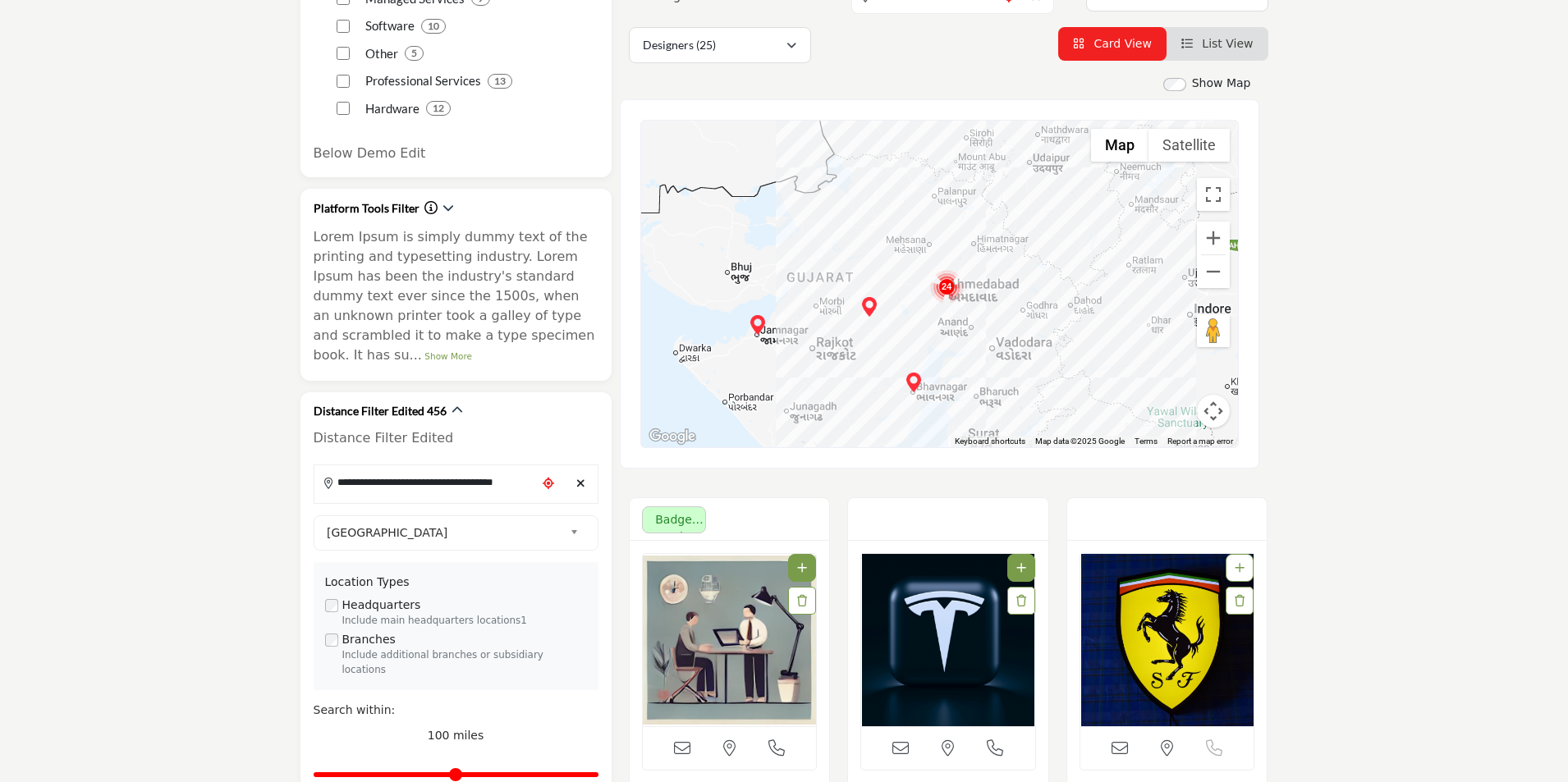
scroll to position [575, 0]
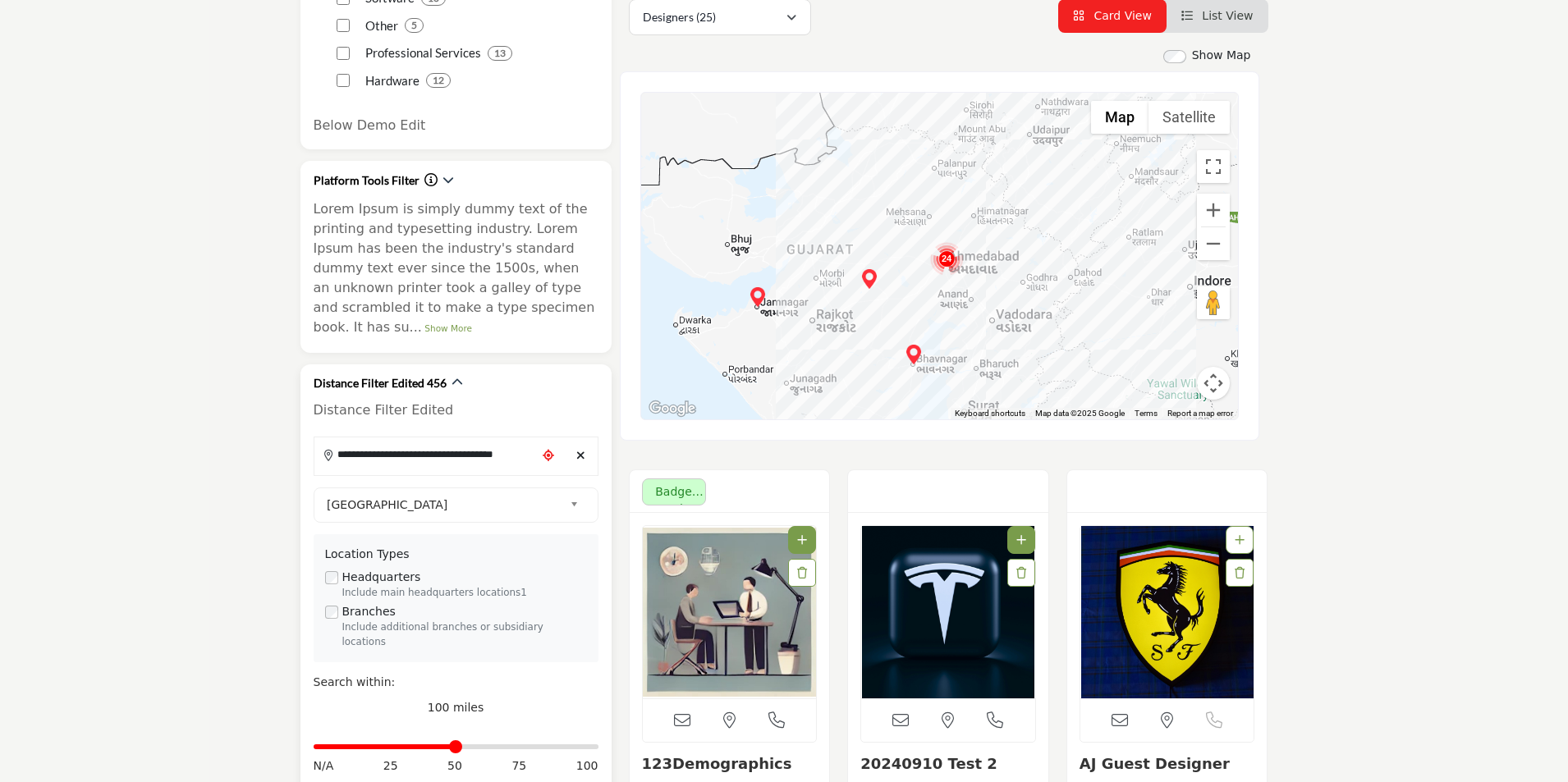
drag, startPoint x: 594, startPoint y: 715, endPoint x: 459, endPoint y: 716, distance: 135.0
click at [459, 745] on input "Distance in miles" at bounding box center [456, 747] width 285 height 4
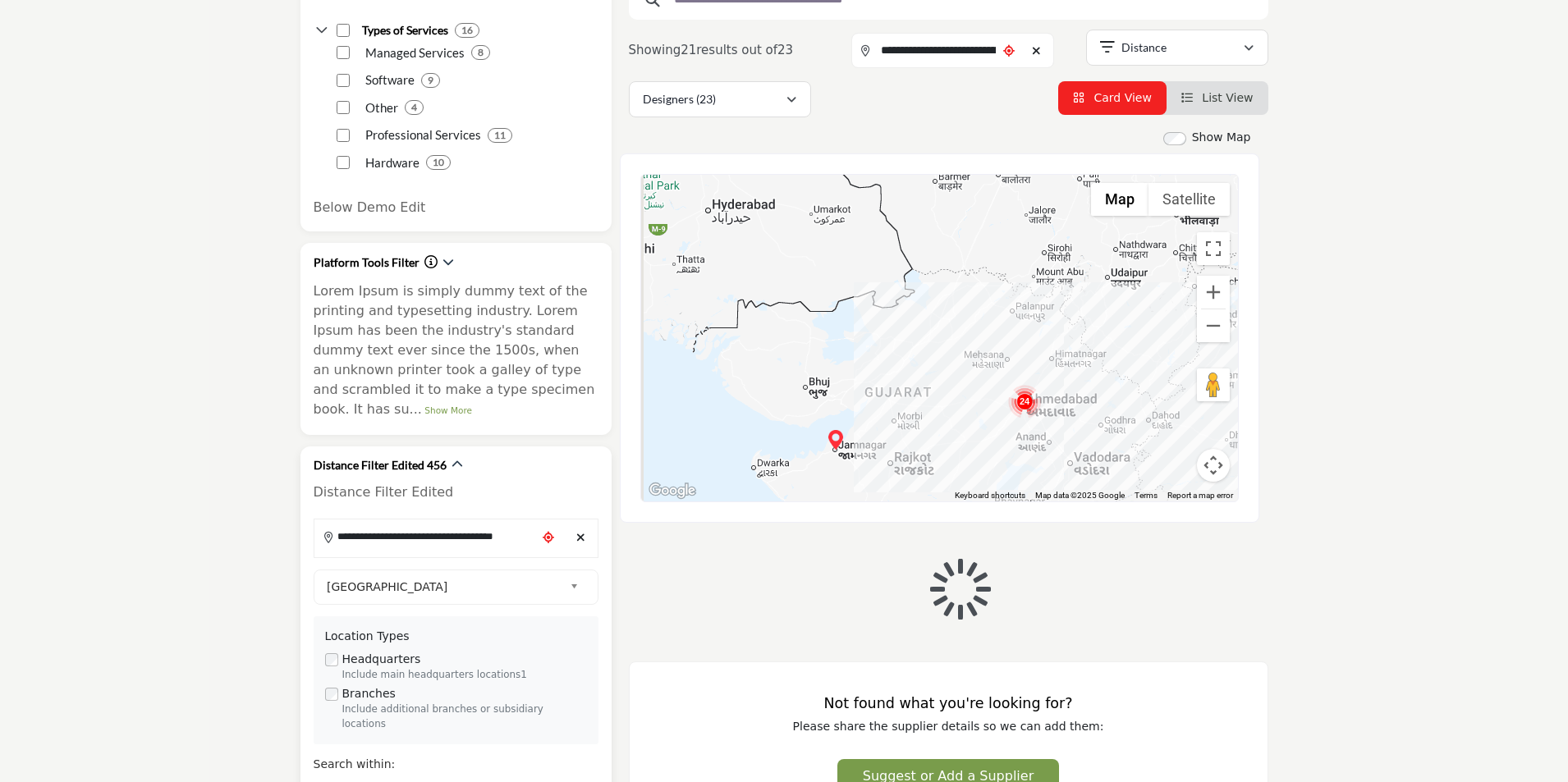
scroll to position [575, 0]
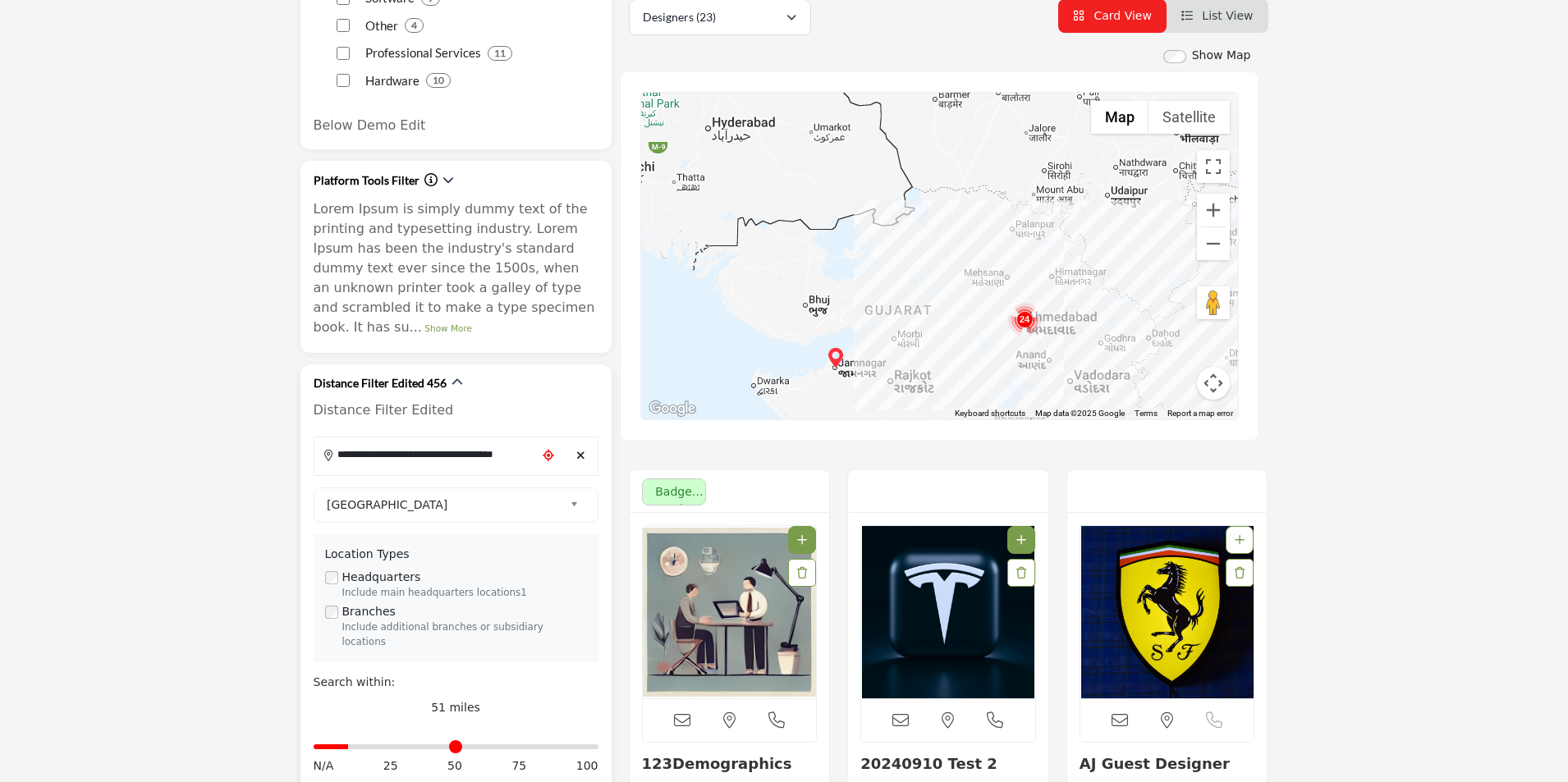
drag, startPoint x: 455, startPoint y: 717, endPoint x: 352, endPoint y: 712, distance: 103.1
click at [352, 745] on input "Distance in miles" at bounding box center [456, 747] width 285 height 4
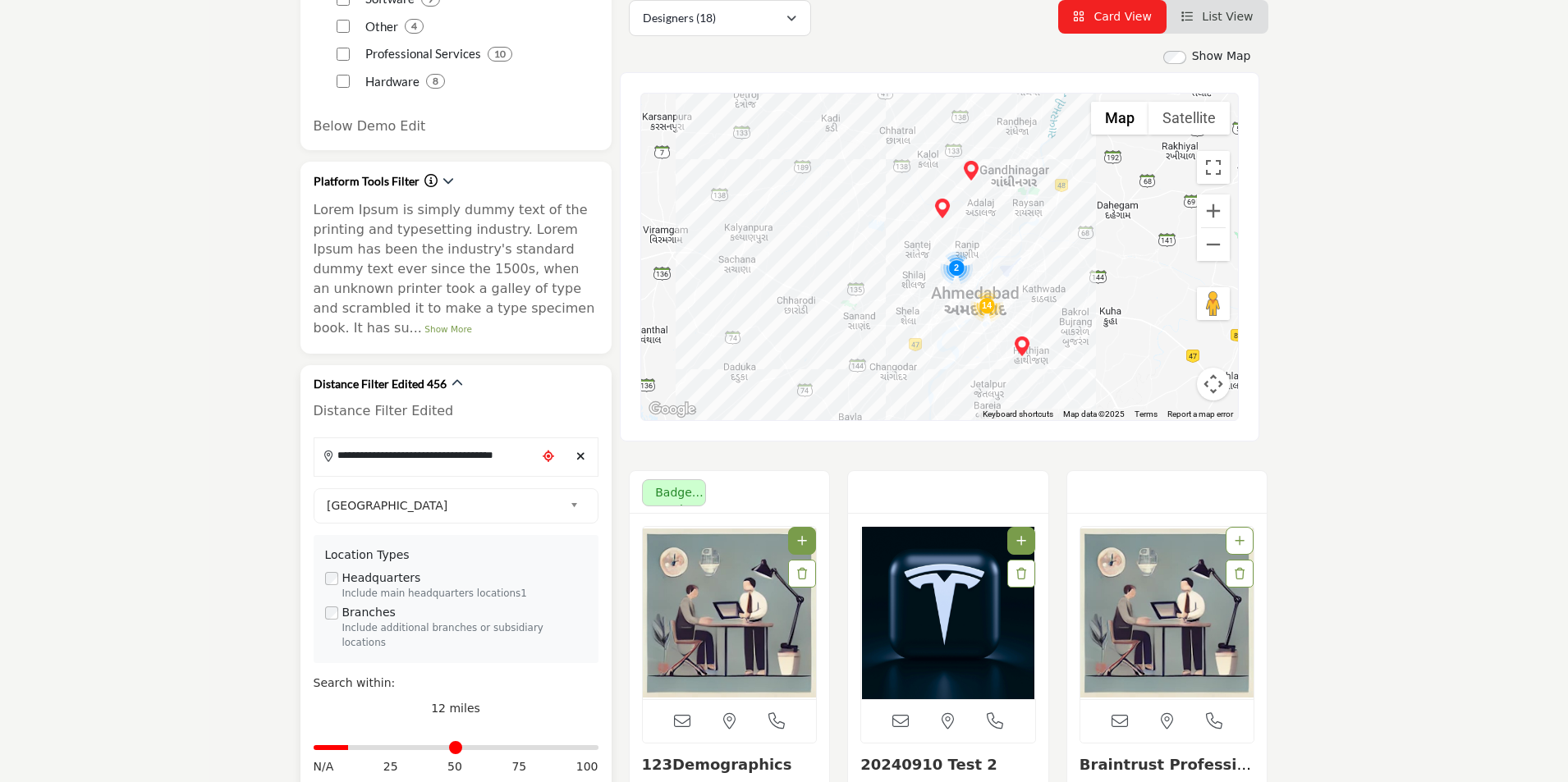
scroll to position [575, 0]
drag, startPoint x: 349, startPoint y: 718, endPoint x: 317, endPoint y: 718, distance: 32.0
click at [317, 745] on input "Distance in miles" at bounding box center [456, 747] width 285 height 4
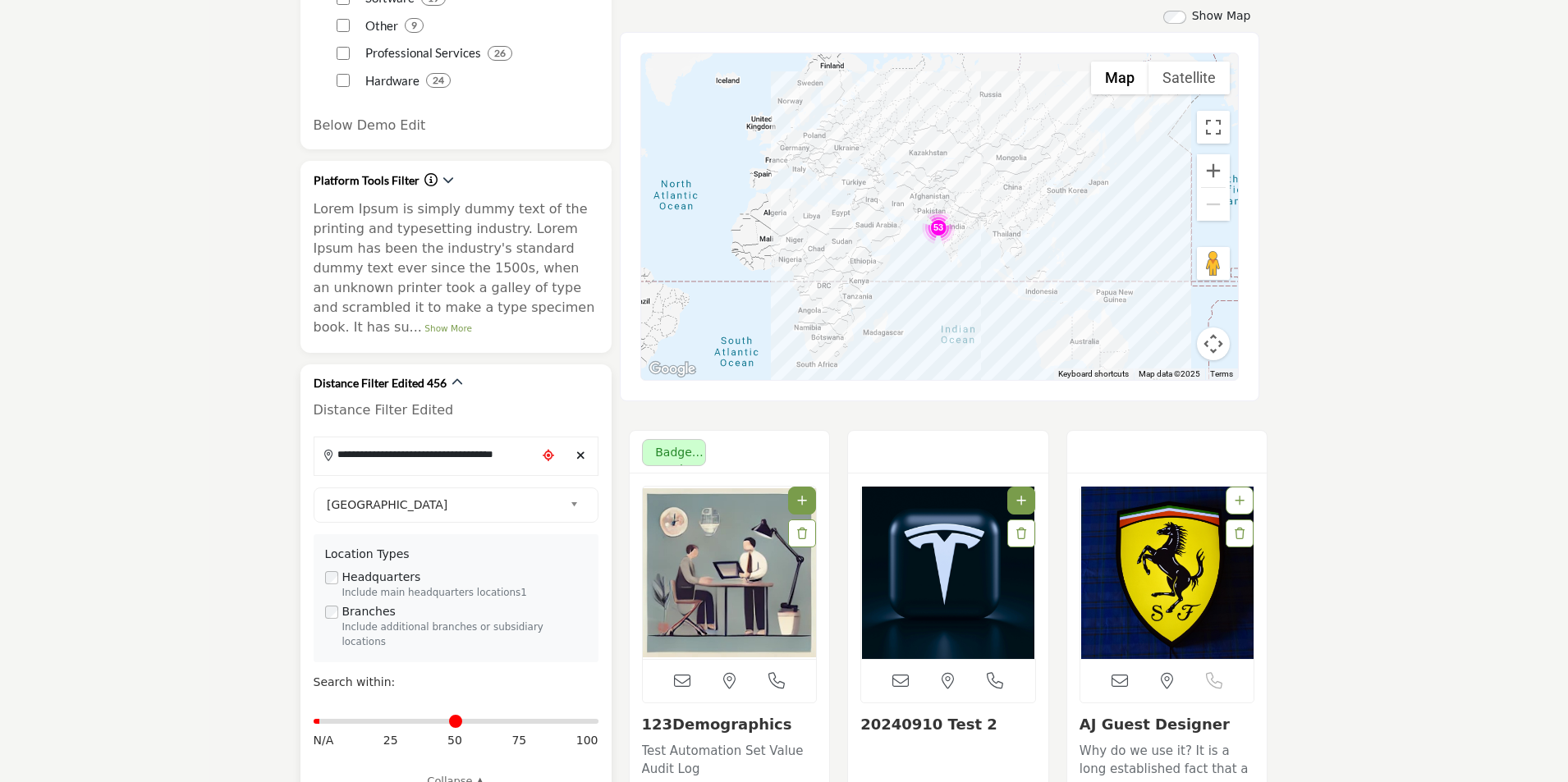
click at [326, 720] on input "Distance in miles" at bounding box center [456, 722] width 285 height 4
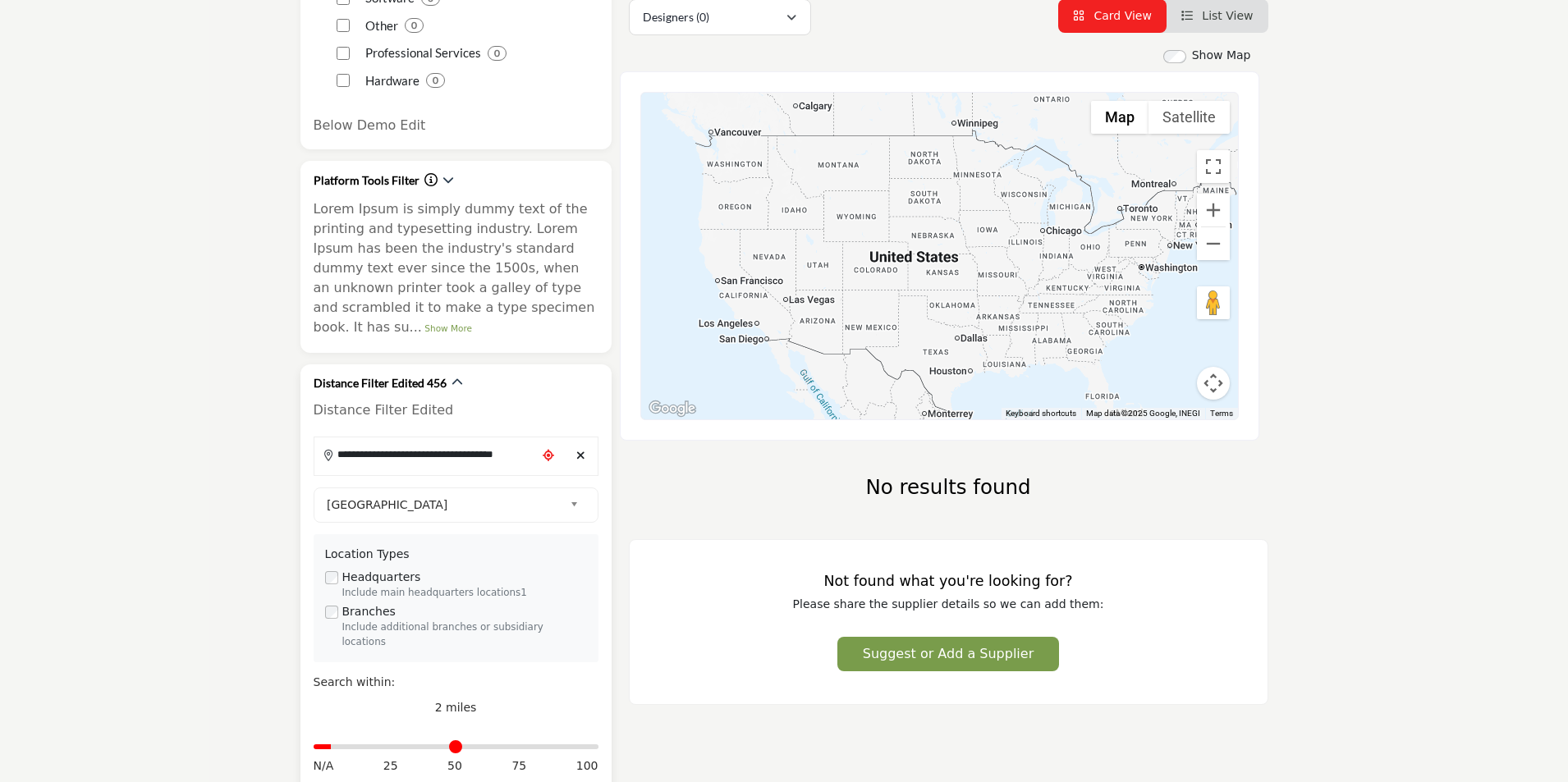
drag, startPoint x: 325, startPoint y: 717, endPoint x: 336, endPoint y: 717, distance: 11.0
type input "*"
click at [336, 745] on input "Distance in miles" at bounding box center [456, 747] width 285 height 4
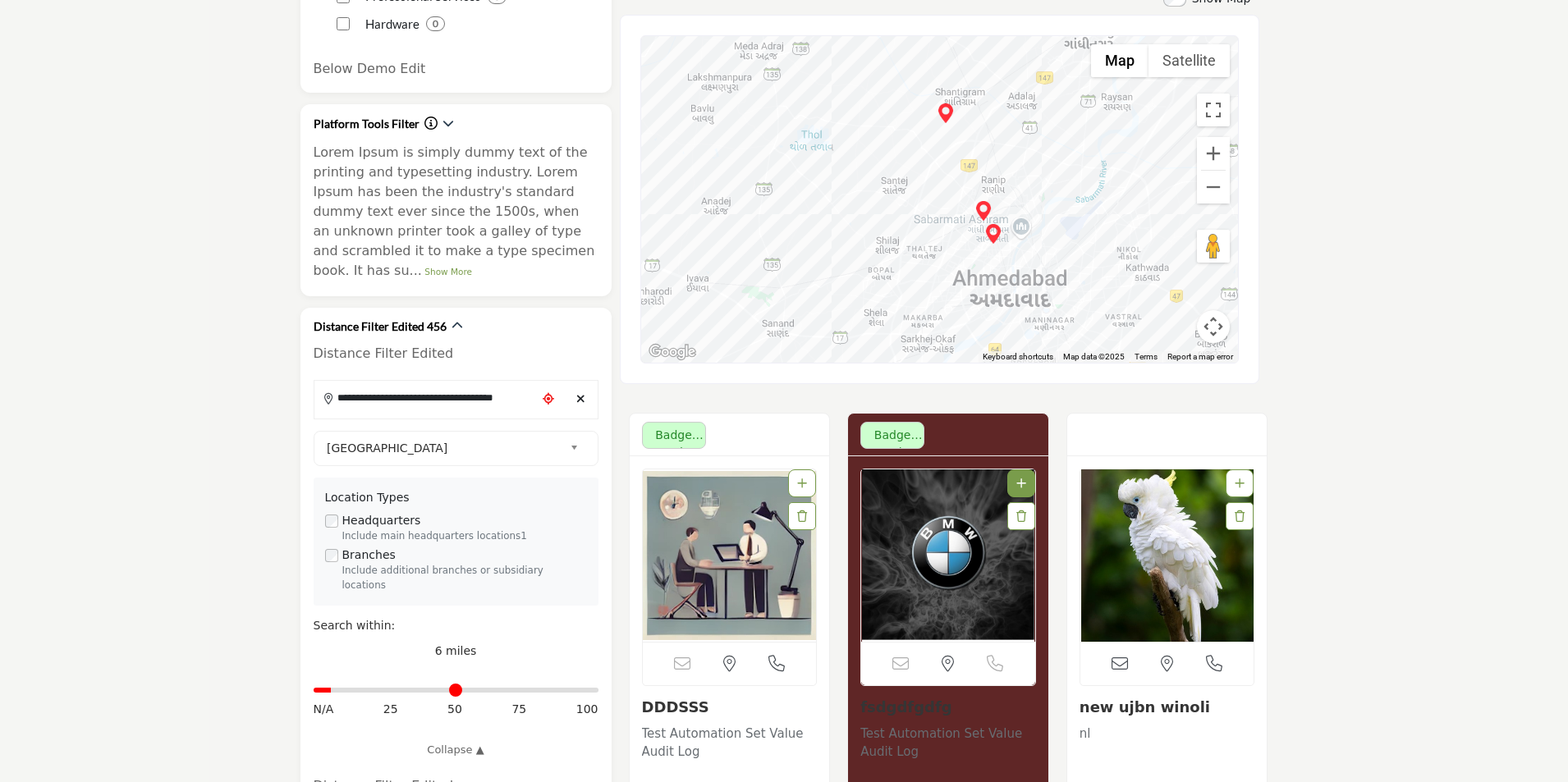
scroll to position [739, 0]
